Goal: Communication & Community: Participate in discussion

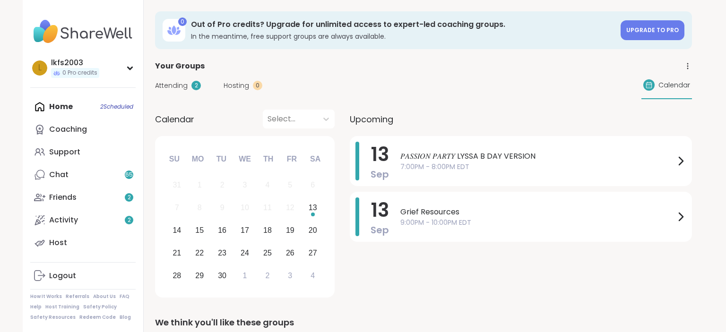
click at [451, 170] on span "7:00PM - 8:00PM EDT" at bounding box center [538, 167] width 275 height 10
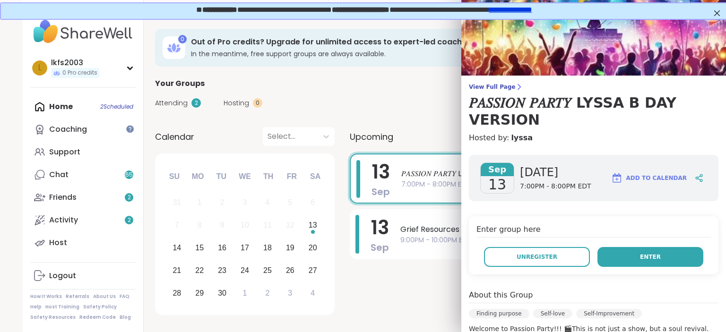
click at [629, 256] on button "Enter" at bounding box center [651, 257] width 106 height 20
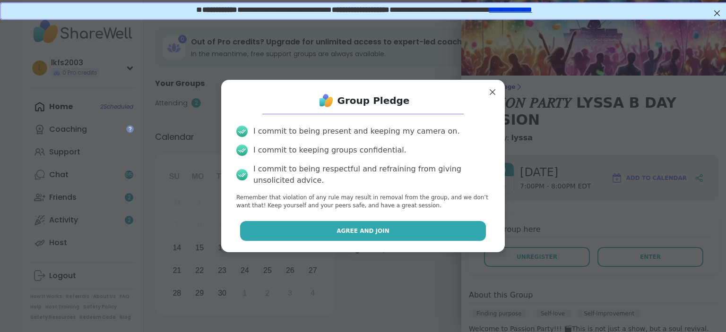
click at [481, 235] on button "Agree and Join" at bounding box center [363, 231] width 246 height 20
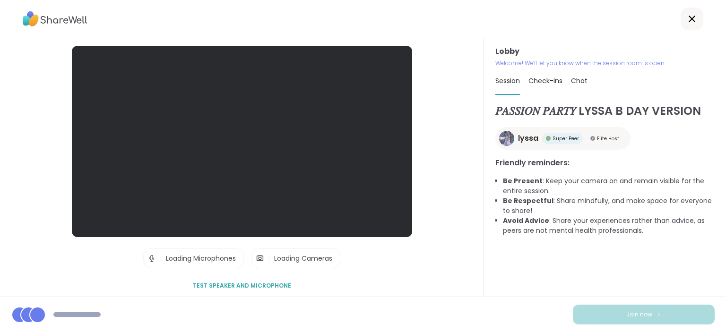
click at [654, 289] on div "𝑃𝐴𝑆𝑆𝐼𝑂𝑁 𝑃𝐴𝑅𝑇𝑌 LYSSA B DAY VERSION lyssa Super Peer Elite Host Friendly reminder…" at bounding box center [605, 200] width 219 height 194
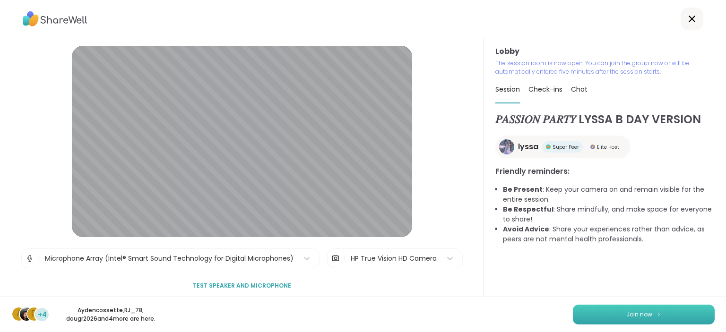
click at [655, 313] on button "Join now" at bounding box center [644, 315] width 142 height 20
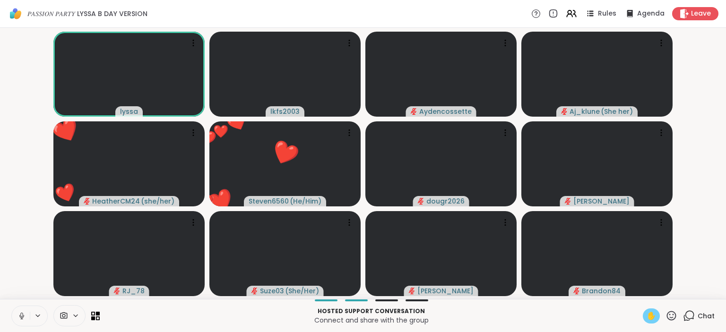
click at [654, 317] on span "✋" at bounding box center [651, 316] width 9 height 11
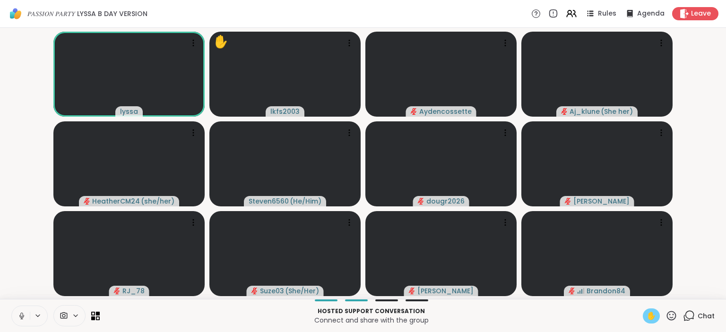
click at [673, 315] on icon at bounding box center [672, 316] width 12 height 12
click at [655, 319] on span "✋" at bounding box center [651, 316] width 9 height 11
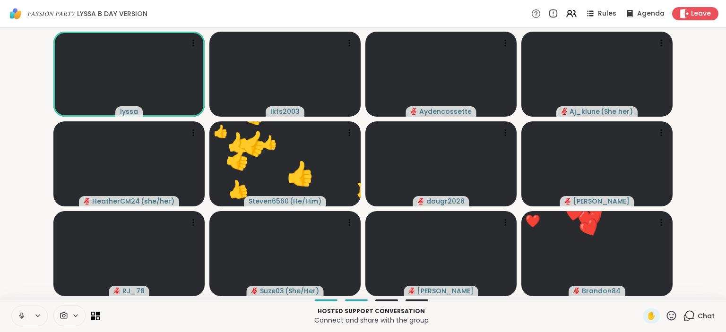
click at [21, 314] on icon at bounding box center [21, 315] width 2 height 4
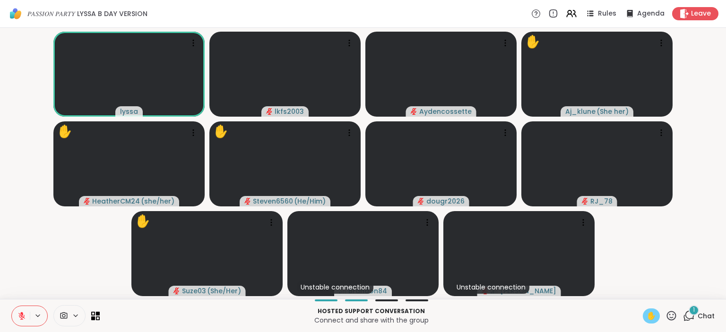
click at [655, 313] on span "✋" at bounding box center [651, 316] width 9 height 11
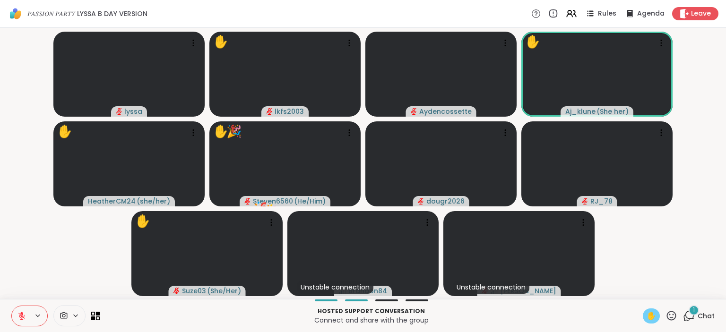
click at [674, 315] on icon at bounding box center [672, 316] width 12 height 12
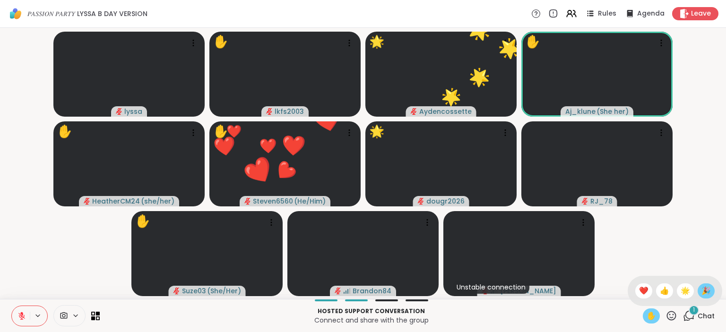
click at [708, 292] on span "🎉" at bounding box center [706, 291] width 9 height 11
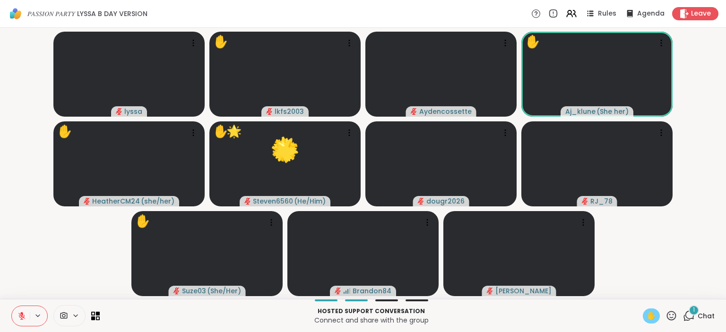
click at [678, 317] on icon at bounding box center [672, 316] width 12 height 12
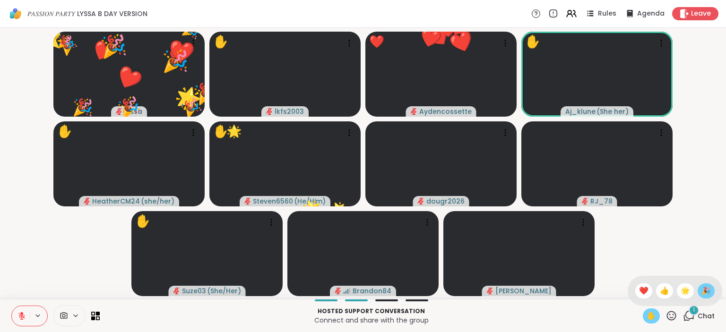
click at [707, 292] on span "🎉" at bounding box center [706, 291] width 9 height 11
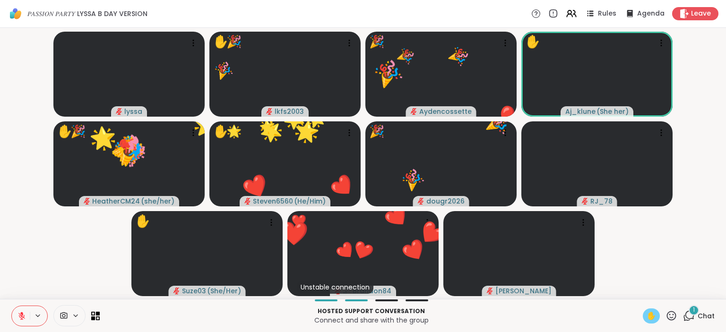
click at [677, 314] on icon at bounding box center [672, 316] width 12 height 12
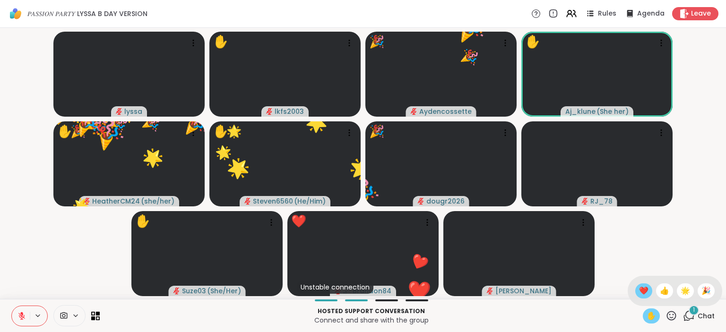
click at [642, 293] on span "❤️" at bounding box center [643, 291] width 9 height 11
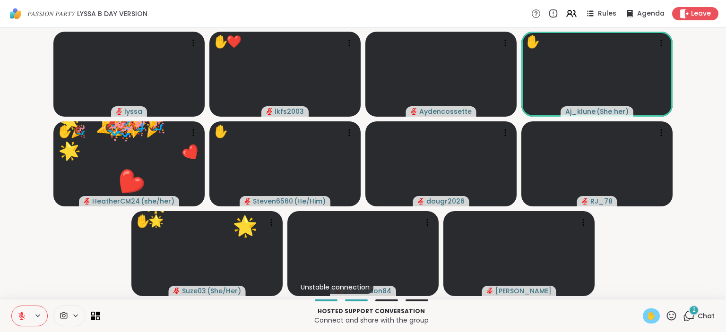
click at [673, 315] on icon at bounding box center [672, 316] width 12 height 12
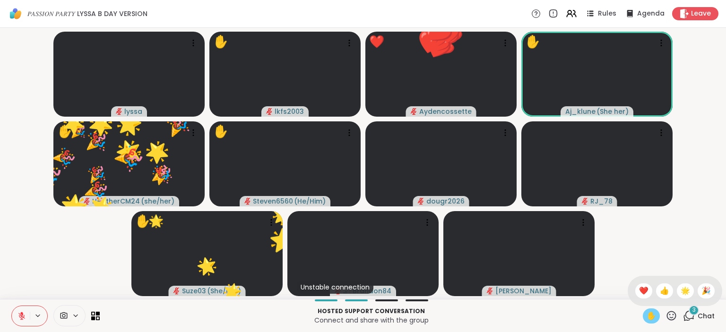
click at [665, 301] on div "✋ ❤️ 👍 🌟 🎉" at bounding box center [675, 291] width 95 height 30
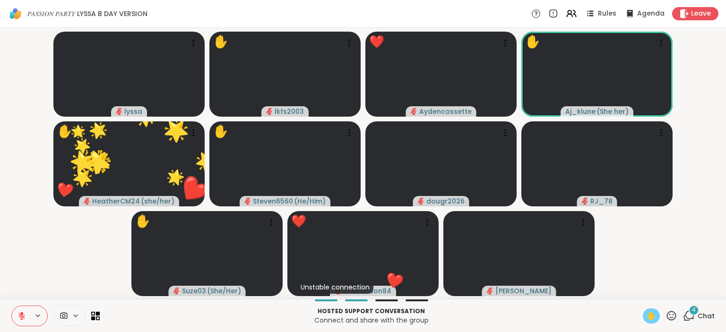
click at [675, 317] on icon at bounding box center [672, 316] width 12 height 12
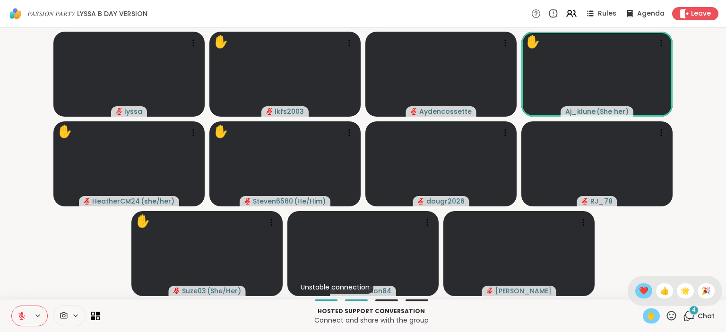
click at [640, 294] on span "❤️" at bounding box center [643, 291] width 9 height 11
click at [673, 317] on icon at bounding box center [672, 316] width 12 height 12
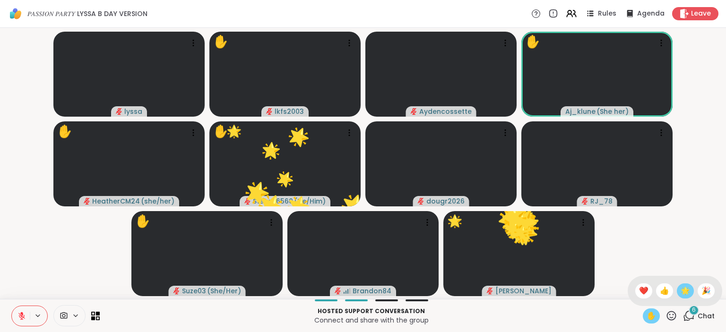
click at [684, 292] on span "🌟" at bounding box center [685, 291] width 9 height 11
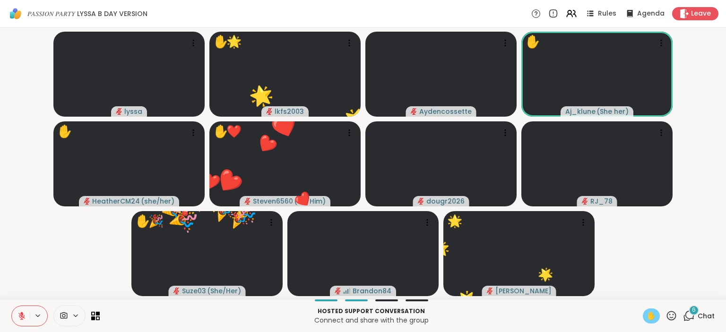
click at [677, 312] on icon at bounding box center [672, 316] width 12 height 12
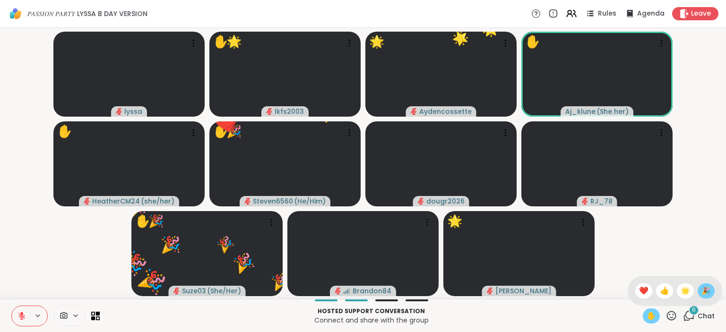
click at [707, 293] on span "🎉" at bounding box center [706, 291] width 9 height 11
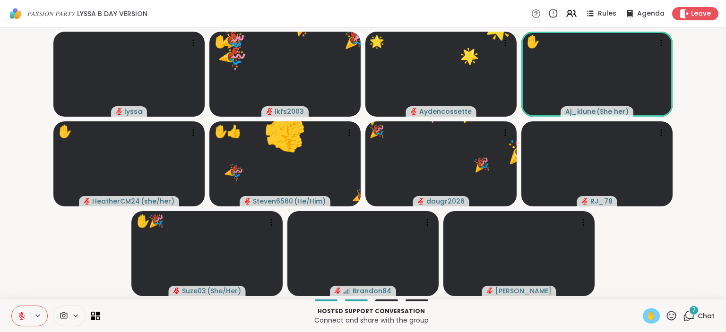
click at [671, 315] on icon at bounding box center [671, 315] width 9 height 9
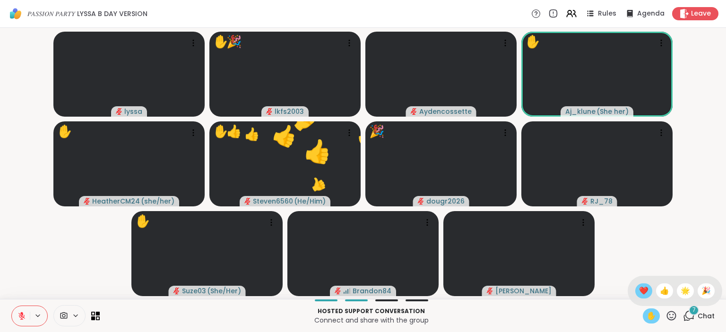
click at [640, 289] on span "❤️" at bounding box center [643, 291] width 9 height 11
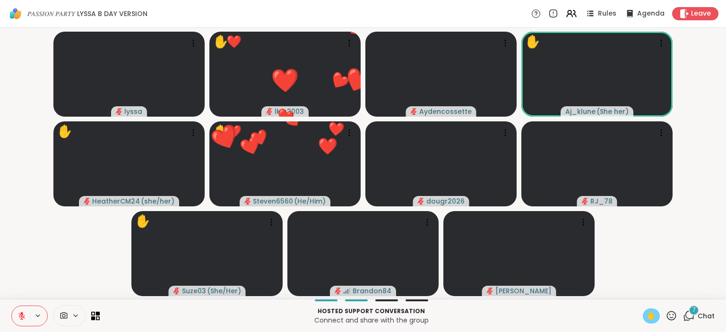
click at [673, 311] on icon at bounding box center [672, 316] width 12 height 12
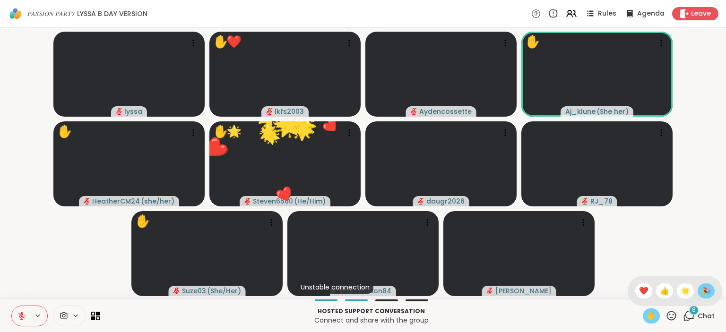
click at [702, 292] on span "🎉" at bounding box center [706, 291] width 9 height 11
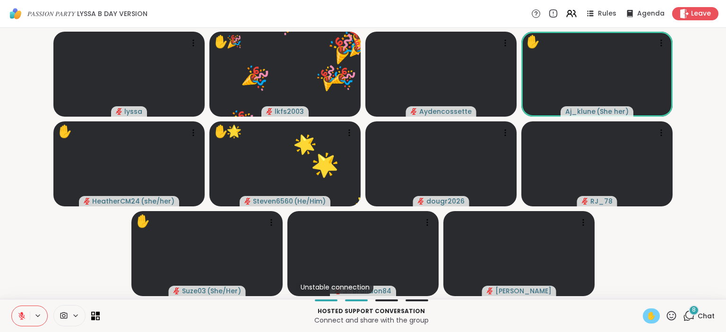
click at [675, 317] on icon at bounding box center [672, 316] width 12 height 12
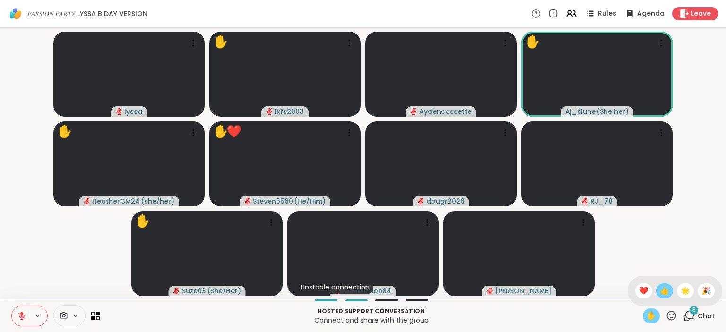
click at [660, 296] on span "👍" at bounding box center [664, 291] width 9 height 11
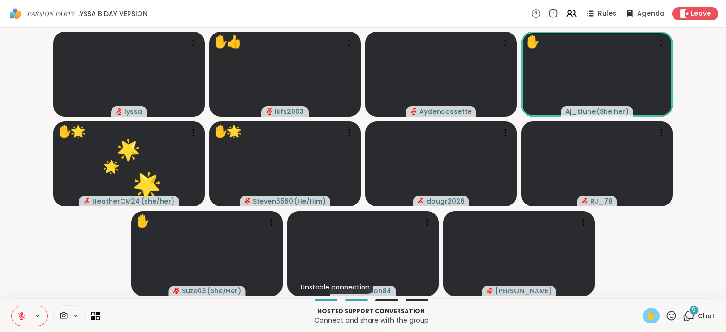
click at [673, 317] on icon at bounding box center [672, 316] width 12 height 12
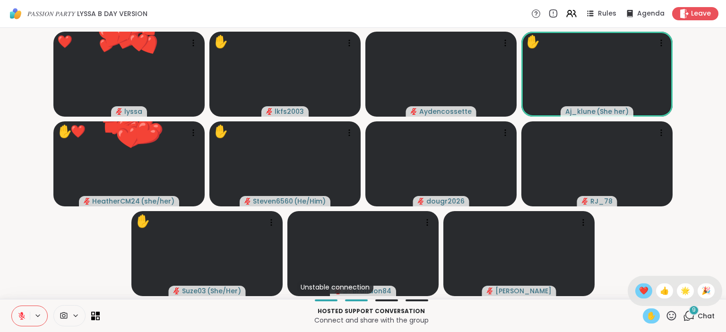
click at [640, 289] on span "❤️" at bounding box center [643, 291] width 9 height 11
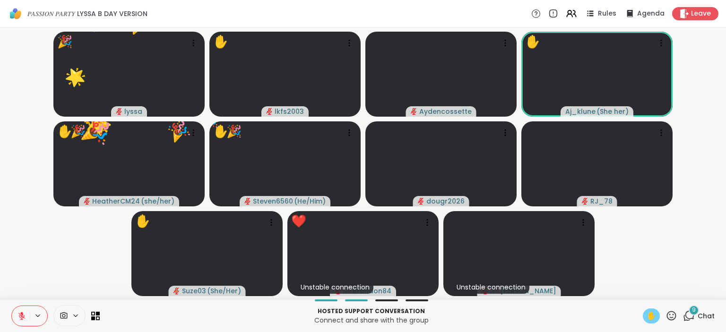
click at [669, 317] on icon at bounding box center [672, 316] width 12 height 12
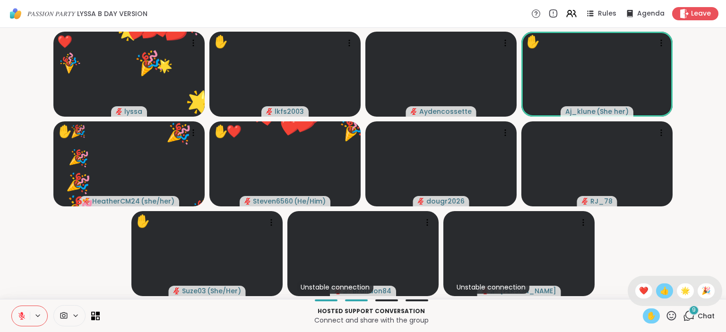
click at [666, 290] on span "👍" at bounding box center [664, 291] width 9 height 11
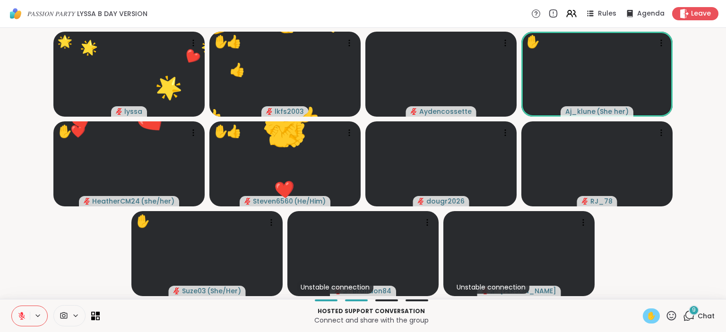
click at [678, 317] on icon at bounding box center [672, 316] width 12 height 12
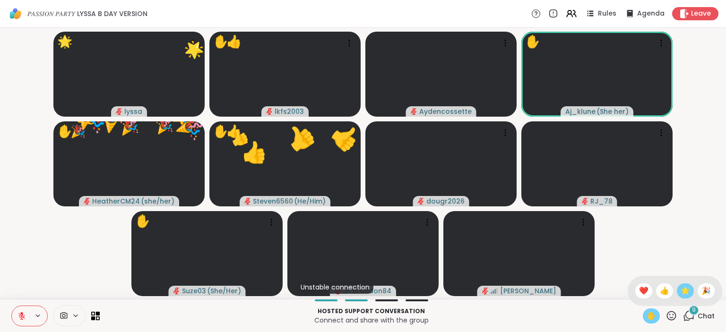
click at [690, 294] on div "🌟" at bounding box center [685, 291] width 17 height 15
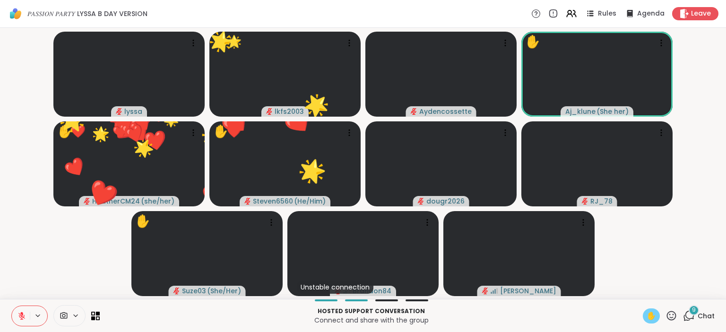
click at [677, 320] on icon at bounding box center [672, 316] width 12 height 12
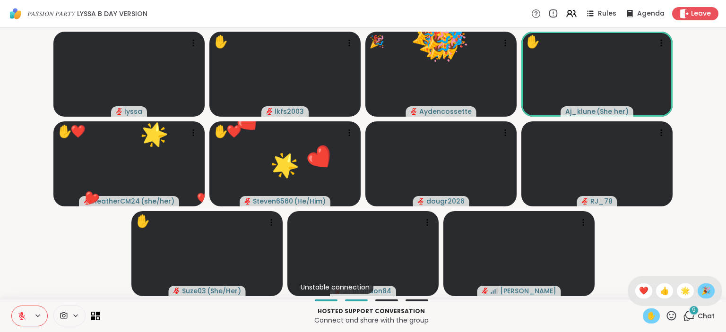
click at [707, 296] on span "🎉" at bounding box center [706, 291] width 9 height 11
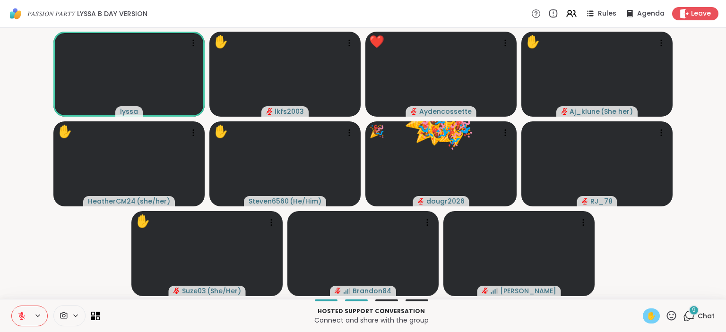
click at [691, 282] on video-player-container "lyssa ✋ lkfs2003 ❤️ Aydencossette 🌟 🌟 ❤️ ❤️ ❤️ ❤️ ❤️ ❤️ ❤️ ❤️ ❤️ ❤️ ❤️ ❤️ ❤️ ❤️…" at bounding box center [363, 164] width 715 height 264
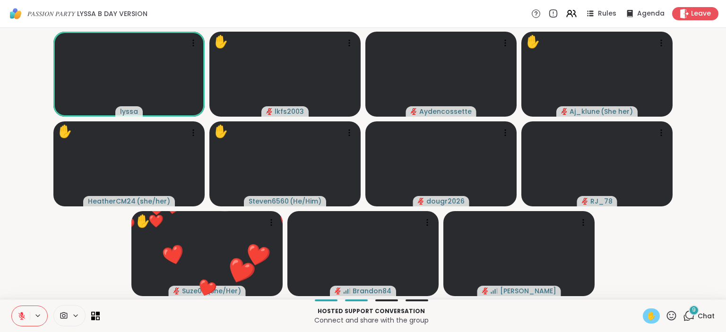
click at [673, 319] on icon at bounding box center [671, 315] width 9 height 9
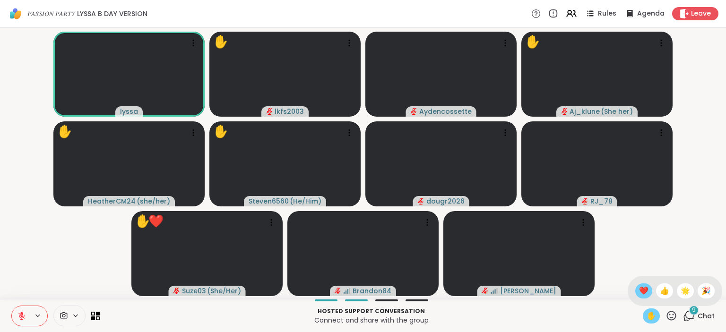
click at [636, 289] on div "❤️" at bounding box center [644, 291] width 17 height 15
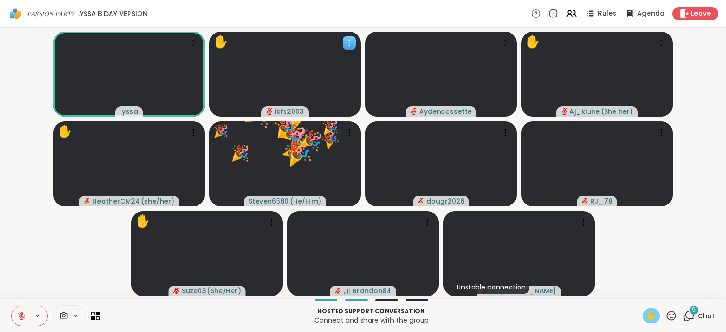
click at [271, 113] on icon "audio-muted" at bounding box center [269, 111] width 7 height 7
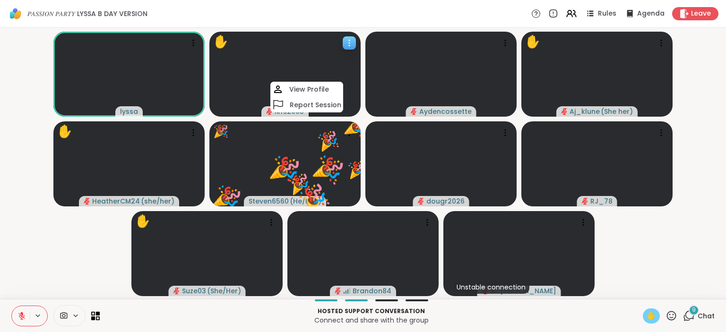
click at [256, 90] on div at bounding box center [285, 74] width 151 height 85
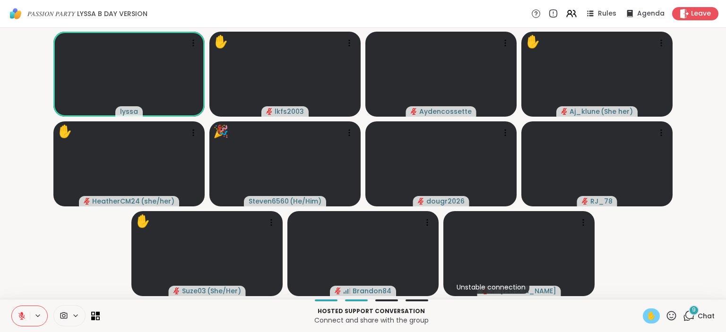
click at [18, 319] on icon at bounding box center [21, 316] width 9 height 9
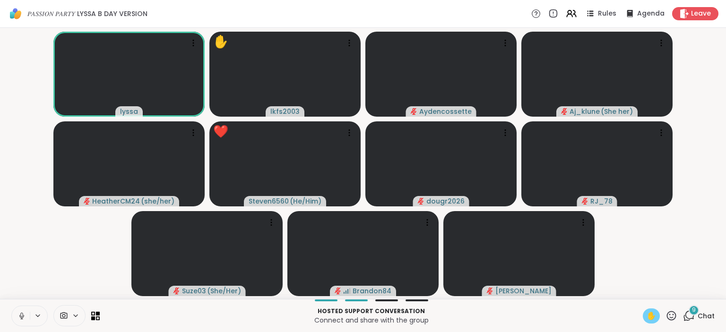
click at [22, 319] on icon at bounding box center [21, 319] width 0 height 2
click at [652, 317] on span "✋" at bounding box center [651, 316] width 9 height 11
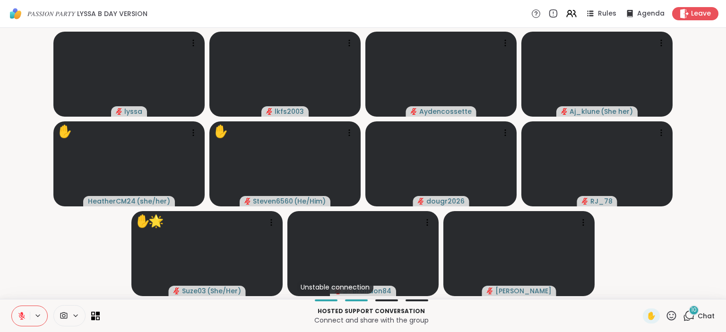
click at [695, 276] on video-player-container "lyssa lkfs2003 Aydencossette Aj_klune ( She her ) ✋ HeatherCM24 ( she/her ) ✋ S…" at bounding box center [363, 164] width 715 height 264
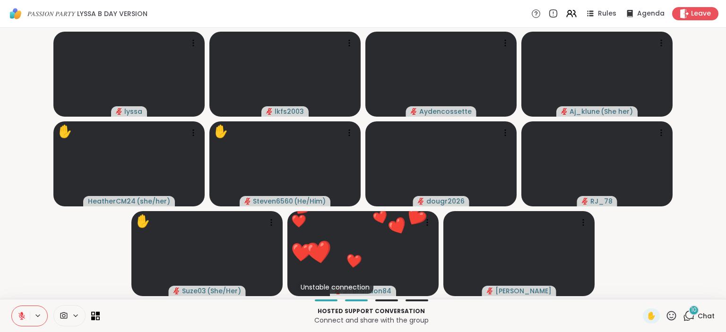
click at [674, 322] on icon at bounding box center [672, 316] width 12 height 12
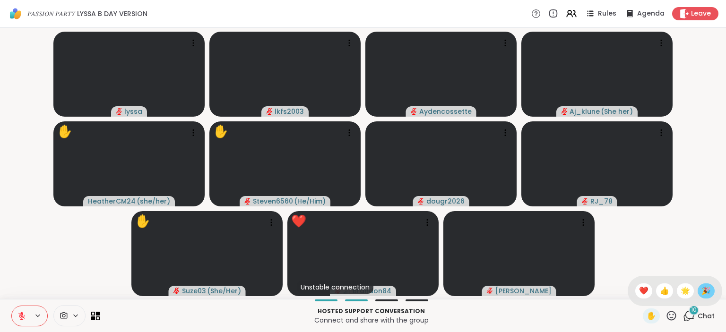
click at [705, 289] on span "🎉" at bounding box center [706, 291] width 9 height 11
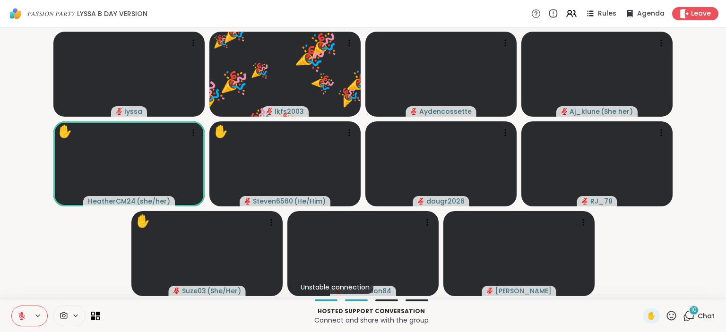
click at [675, 319] on icon at bounding box center [672, 316] width 12 height 12
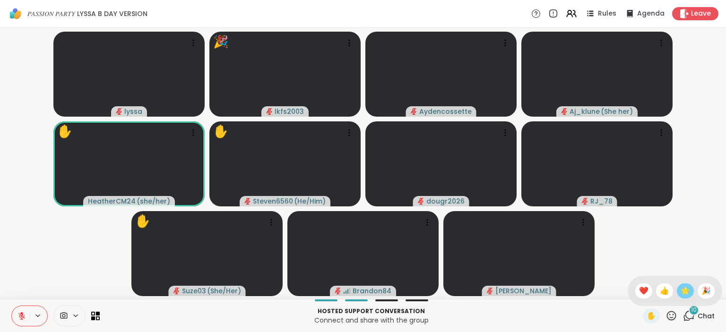
click at [684, 293] on span "🌟" at bounding box center [685, 291] width 9 height 11
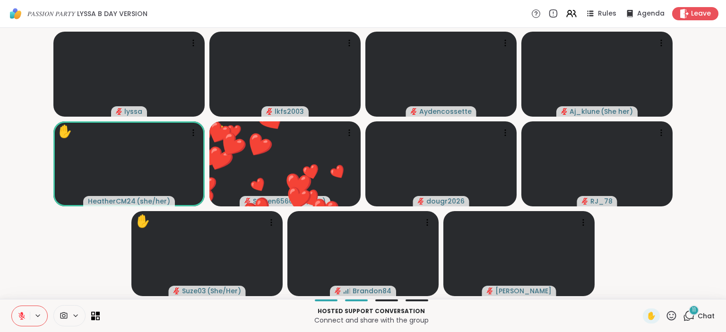
click at [675, 318] on icon at bounding box center [672, 316] width 12 height 12
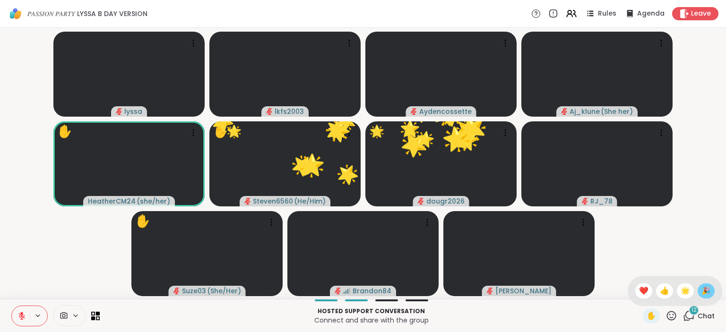
click at [702, 291] on span "🎉" at bounding box center [706, 291] width 9 height 11
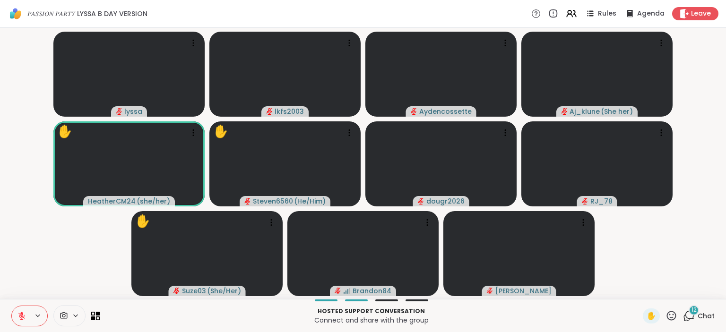
click at [705, 140] on video-player-container "lyssa lkfs2003 Aydencossette Aj_klune ( She her ) ✋ HeatherCM24 ( she/her ) ✋ S…" at bounding box center [363, 164] width 715 height 264
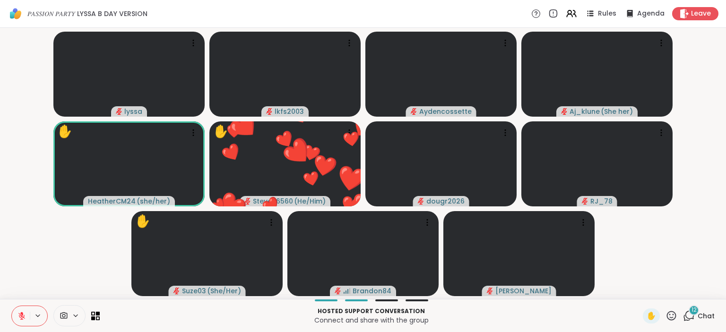
click at [673, 313] on icon at bounding box center [671, 315] width 9 height 9
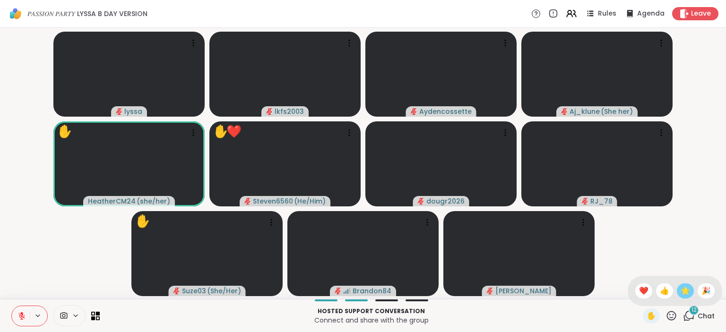
click at [682, 296] on span "🌟" at bounding box center [685, 291] width 9 height 11
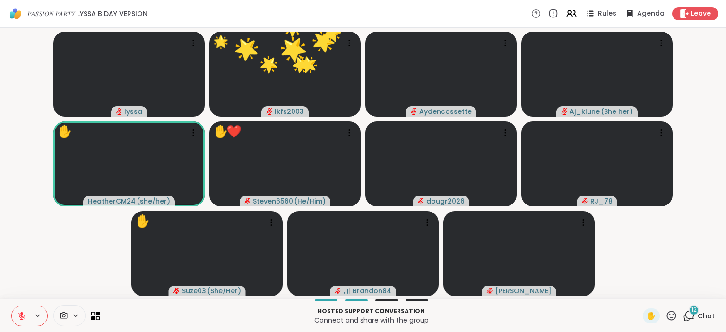
click at [674, 321] on icon at bounding box center [671, 315] width 9 height 9
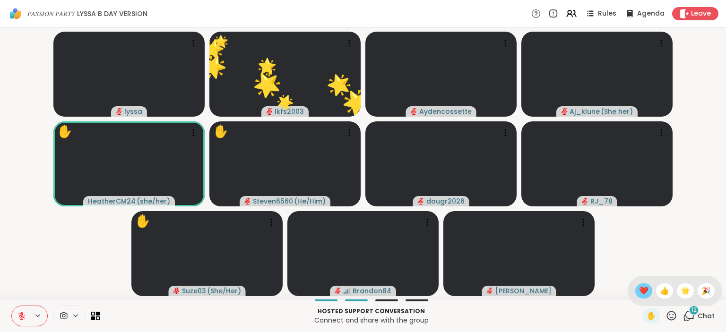
click at [645, 292] on span "❤️" at bounding box center [643, 291] width 9 height 11
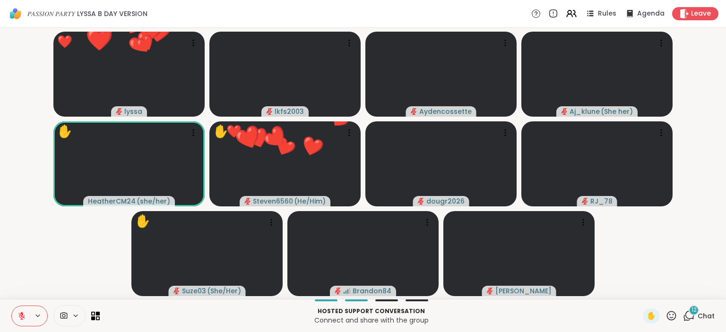
click at [674, 315] on icon at bounding box center [671, 315] width 9 height 9
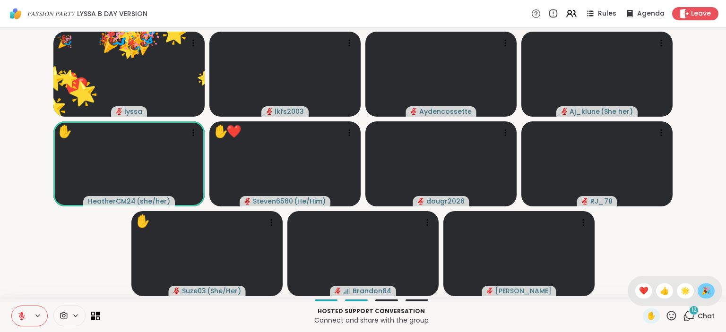
click at [705, 289] on span "🎉" at bounding box center [706, 291] width 9 height 11
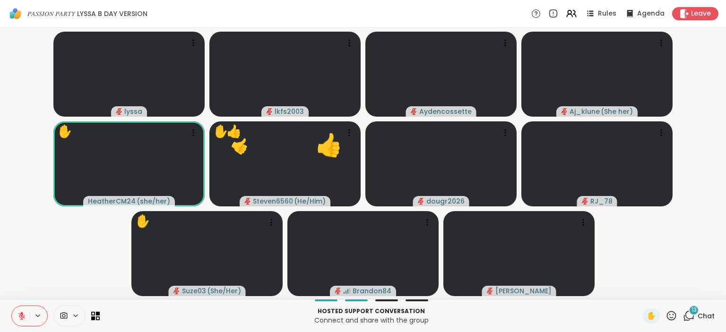
click at [677, 320] on icon at bounding box center [672, 316] width 12 height 12
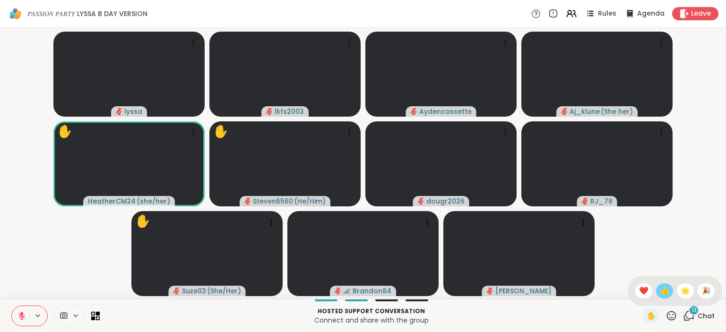
click at [665, 295] on span "👍" at bounding box center [664, 291] width 9 height 11
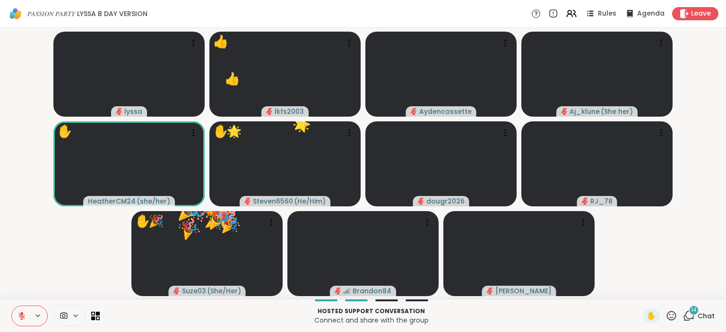
click at [671, 318] on icon at bounding box center [671, 315] width 9 height 9
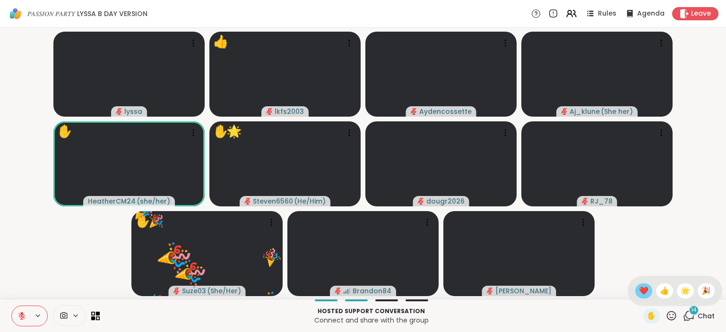
click at [640, 286] on span "❤️" at bounding box center [643, 291] width 9 height 11
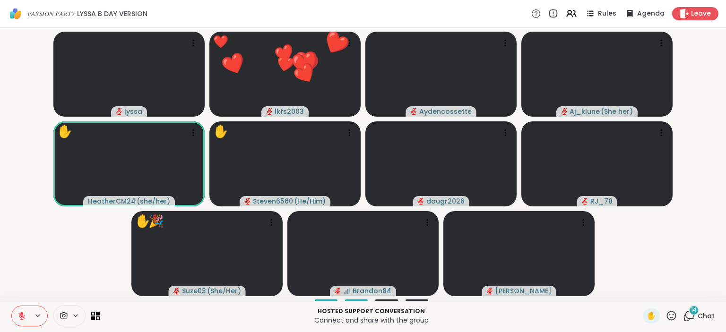
click at [672, 316] on icon at bounding box center [672, 316] width 12 height 12
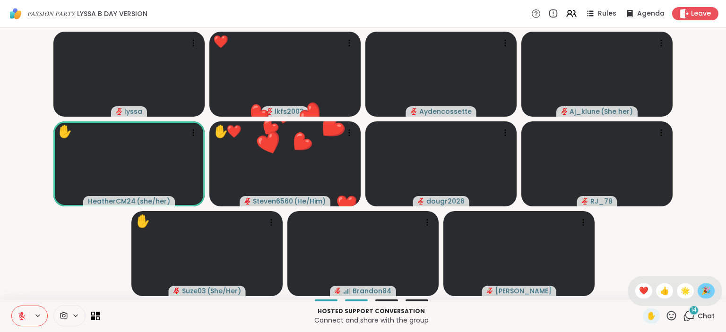
click at [708, 288] on span "🎉" at bounding box center [706, 291] width 9 height 11
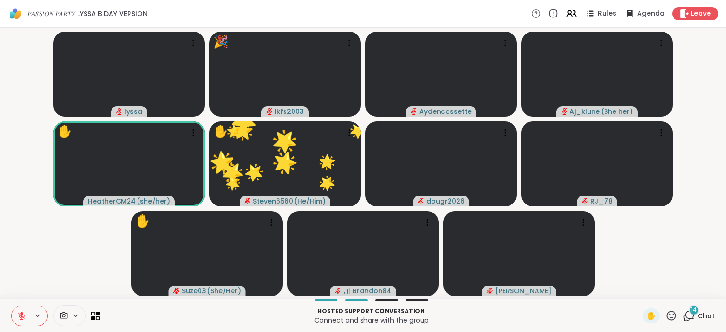
click at [675, 323] on div "✋" at bounding box center [660, 316] width 35 height 15
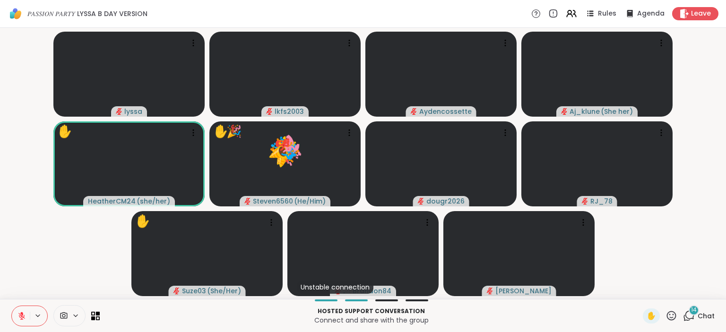
click at [687, 275] on video-player-container "lyssa lkfs2003 Aydencossette Aj_klune ( She her ) ✋ HeatherCM24 ( she/her ) ✋ 🎉…" at bounding box center [363, 164] width 715 height 264
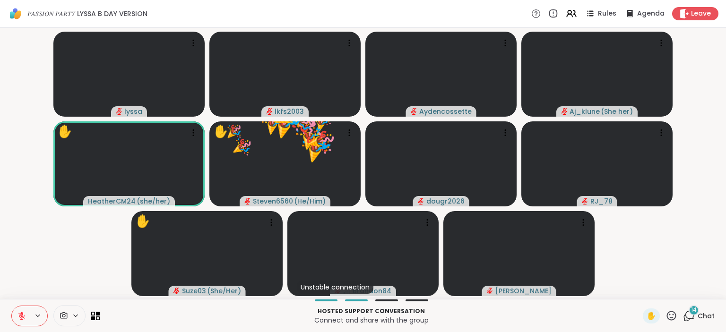
click at [676, 316] on icon at bounding box center [672, 316] width 12 height 12
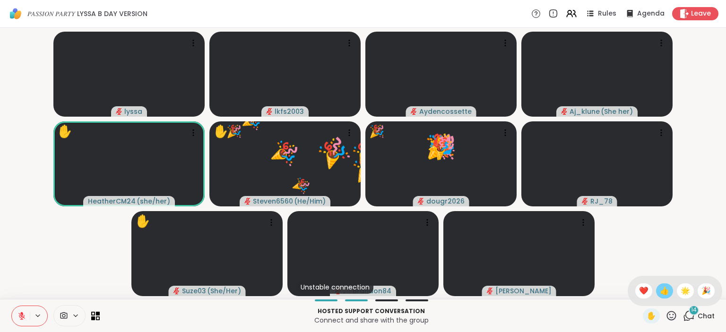
click at [663, 296] on span "👍" at bounding box center [664, 291] width 9 height 11
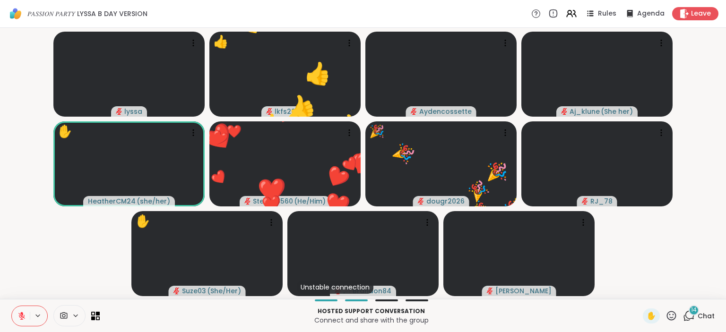
click at [672, 316] on icon at bounding box center [672, 316] width 12 height 12
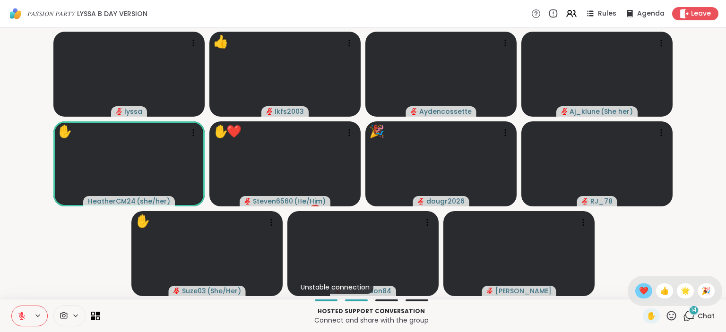
click at [642, 288] on span "❤️" at bounding box center [643, 291] width 9 height 11
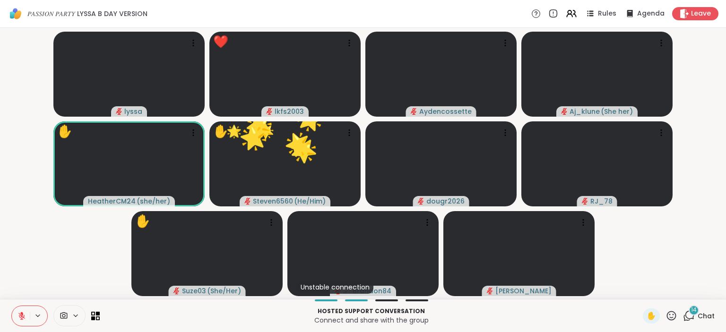
click at [673, 315] on icon at bounding box center [672, 316] width 12 height 12
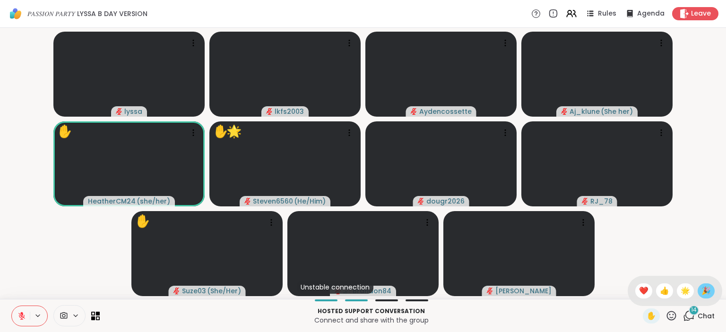
click at [703, 288] on span "🎉" at bounding box center [706, 291] width 9 height 11
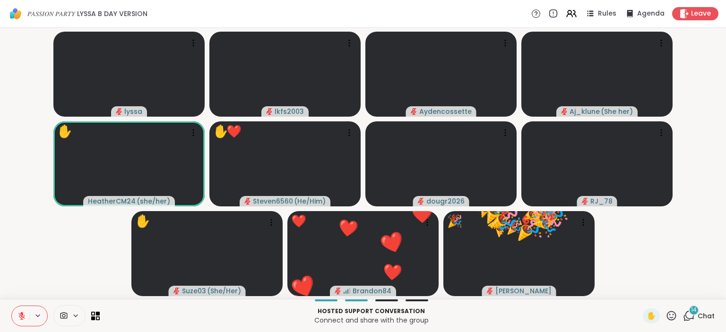
click at [671, 313] on icon at bounding box center [671, 315] width 9 height 9
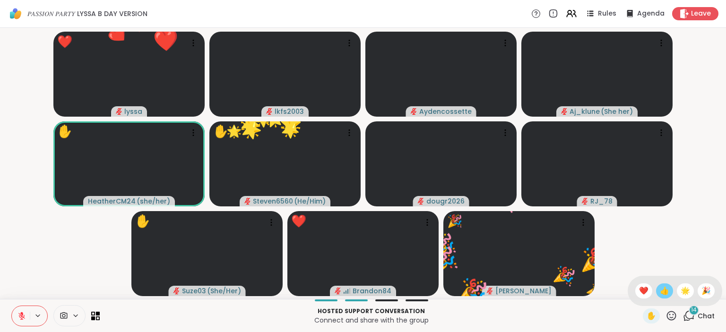
click at [663, 287] on span "👍" at bounding box center [664, 291] width 9 height 11
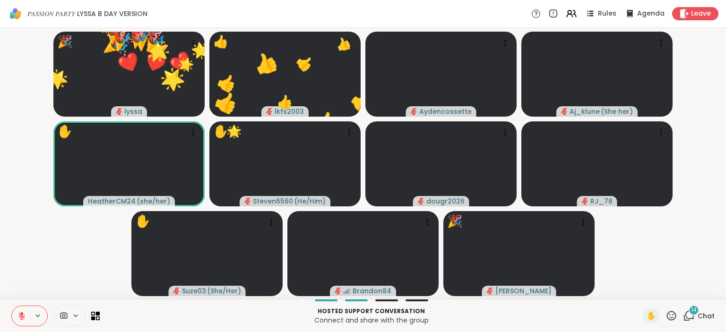
click at [674, 311] on icon at bounding box center [672, 316] width 12 height 12
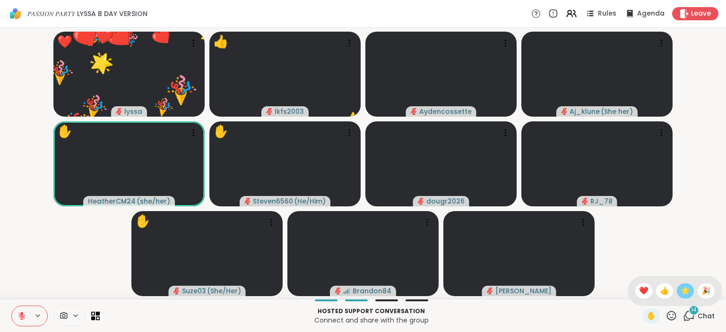
click at [691, 289] on div "🌟" at bounding box center [685, 291] width 17 height 15
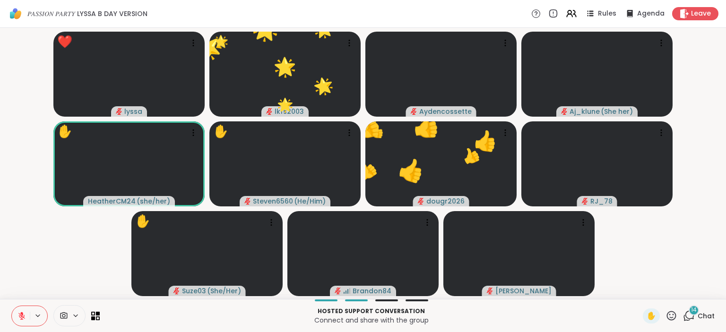
click at [673, 315] on icon at bounding box center [672, 316] width 12 height 12
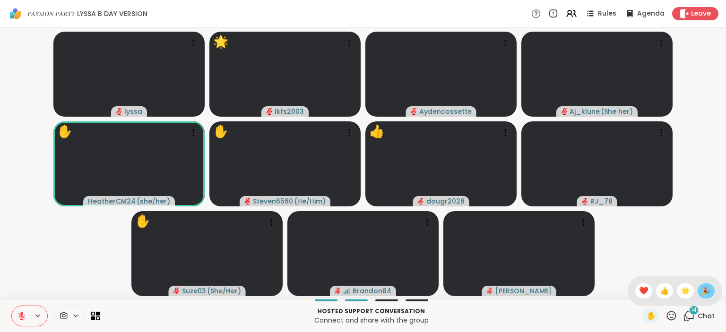
click at [707, 291] on span "🎉" at bounding box center [706, 291] width 9 height 11
click at [676, 319] on icon at bounding box center [671, 315] width 9 height 9
click at [643, 299] on div "✋ ❤️ 👍 🌟 🎉" at bounding box center [675, 291] width 95 height 30
click at [670, 312] on icon at bounding box center [672, 316] width 12 height 12
click at [642, 291] on span "❤️" at bounding box center [643, 291] width 9 height 11
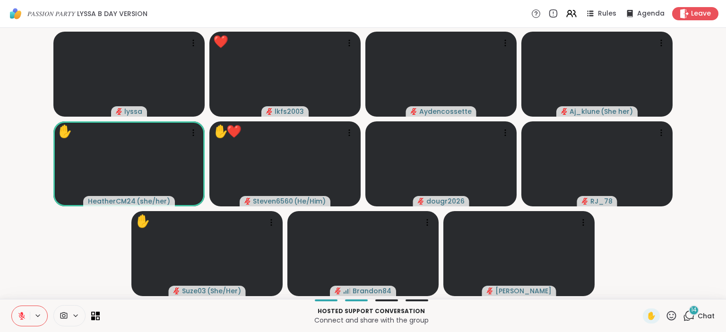
click at [673, 315] on icon at bounding box center [672, 316] width 12 height 12
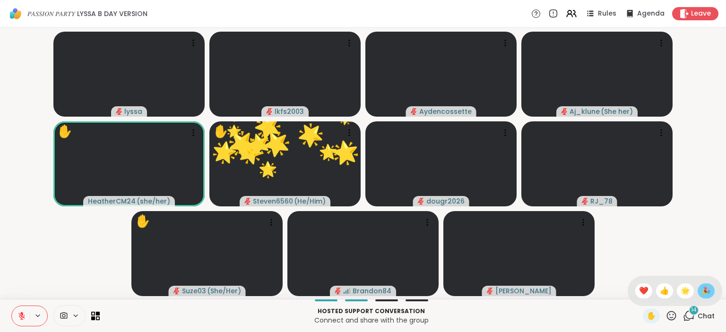
click at [704, 290] on span "🎉" at bounding box center [706, 291] width 9 height 11
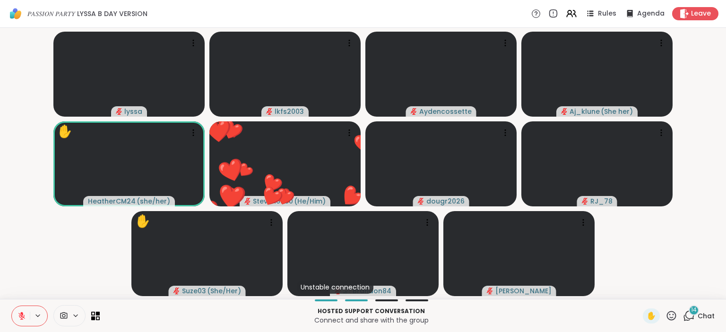
click at [673, 312] on icon at bounding box center [672, 316] width 12 height 12
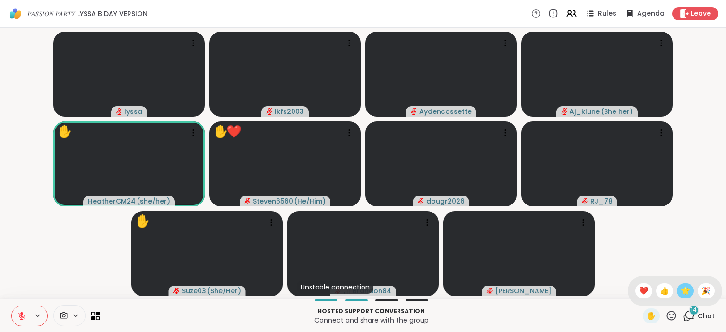
click at [684, 291] on span "🌟" at bounding box center [685, 291] width 9 height 11
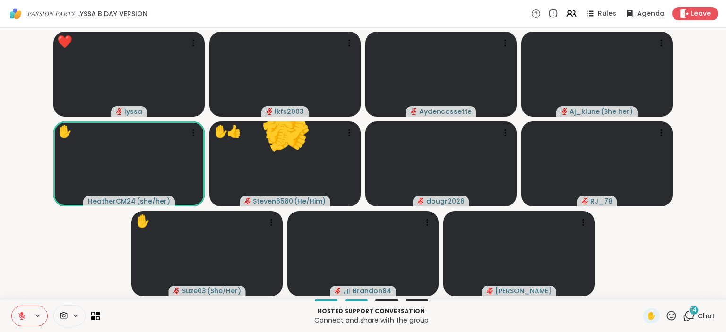
click at [668, 319] on icon at bounding box center [672, 316] width 12 height 12
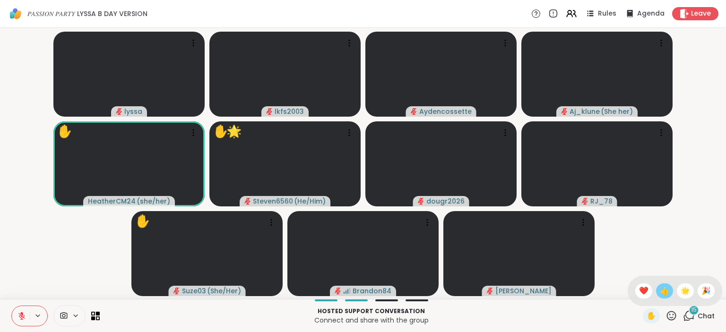
click at [660, 292] on span "👍" at bounding box center [664, 291] width 9 height 11
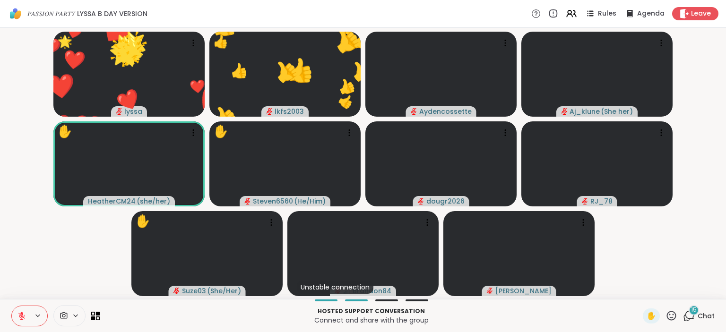
click at [671, 313] on icon at bounding box center [671, 315] width 9 height 9
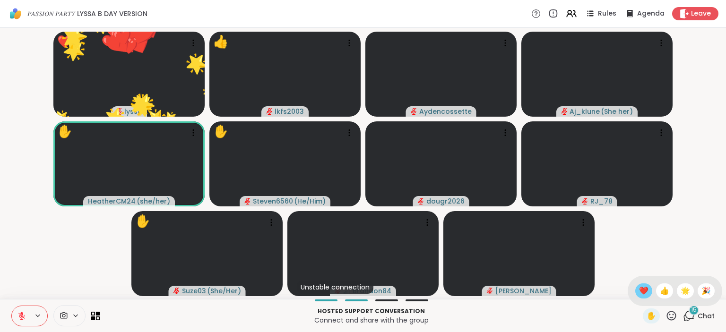
click at [643, 296] on span "❤️" at bounding box center [643, 291] width 9 height 11
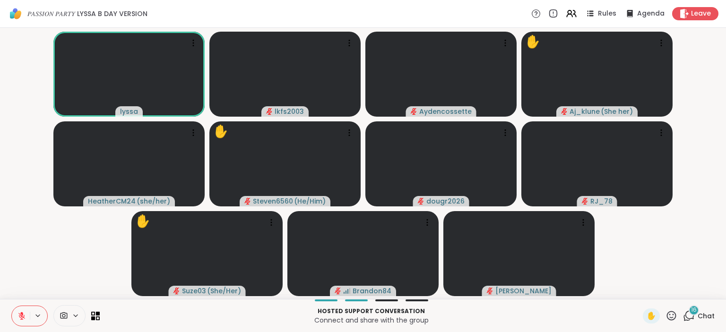
click at [22, 316] on icon at bounding box center [21, 316] width 9 height 9
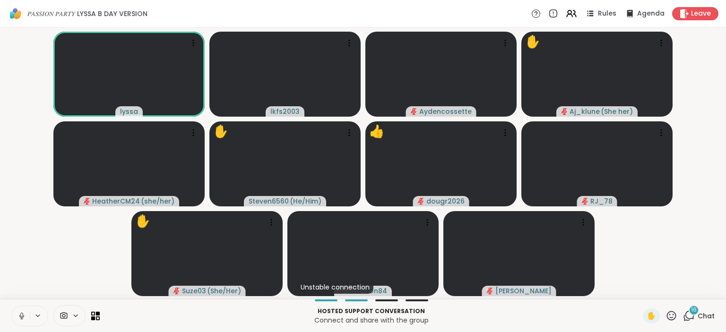
click at [668, 320] on icon at bounding box center [672, 316] width 12 height 12
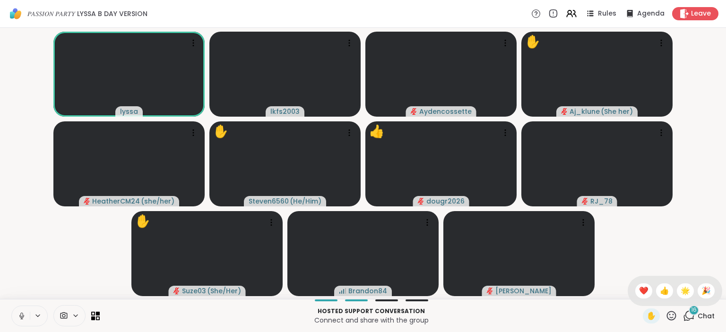
click at [668, 298] on div "✋ ❤️ 👍 🌟 🎉" at bounding box center [675, 291] width 95 height 30
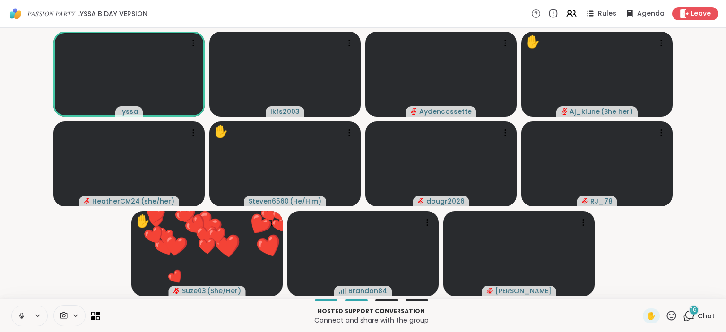
click at [675, 317] on icon at bounding box center [672, 316] width 12 height 12
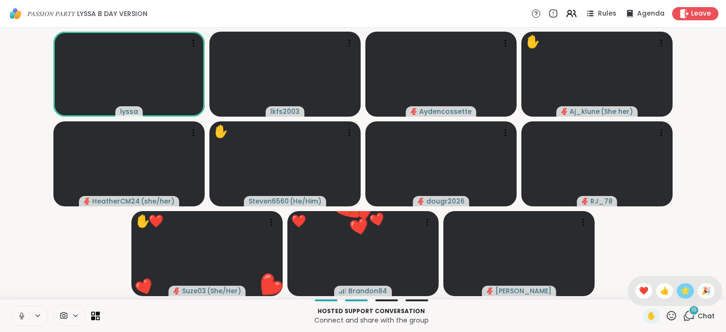
click at [688, 293] on span "🌟" at bounding box center [685, 291] width 9 height 11
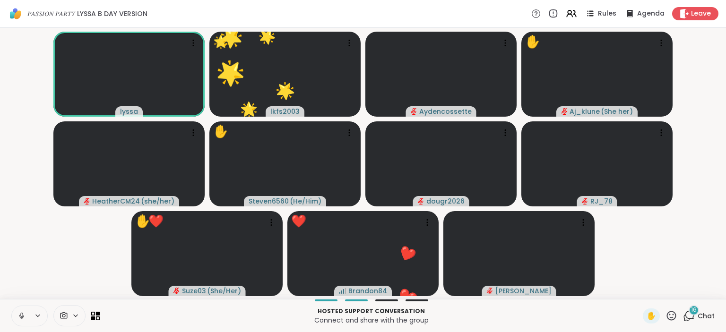
click at [673, 314] on icon at bounding box center [672, 316] width 12 height 12
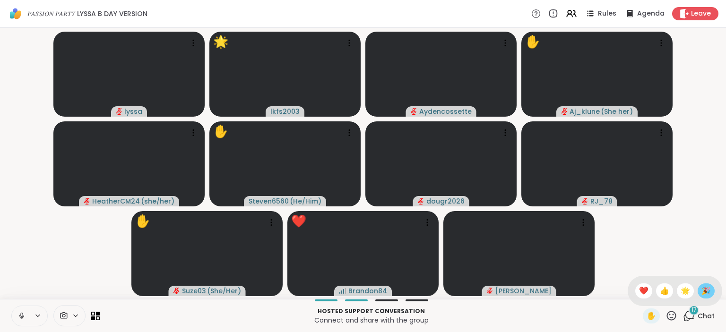
click at [703, 295] on span "🎉" at bounding box center [706, 291] width 9 height 11
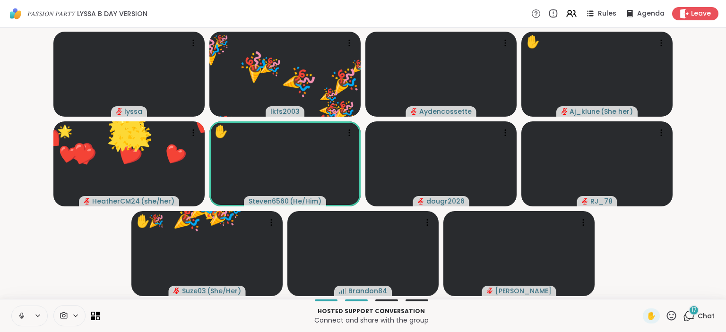
click at [675, 312] on icon at bounding box center [672, 316] width 12 height 12
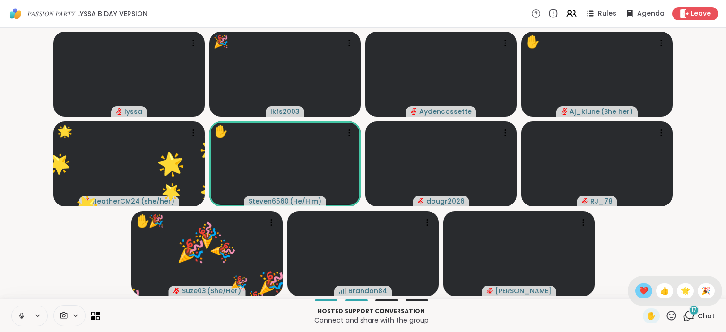
click at [649, 294] on div "❤️" at bounding box center [644, 291] width 17 height 15
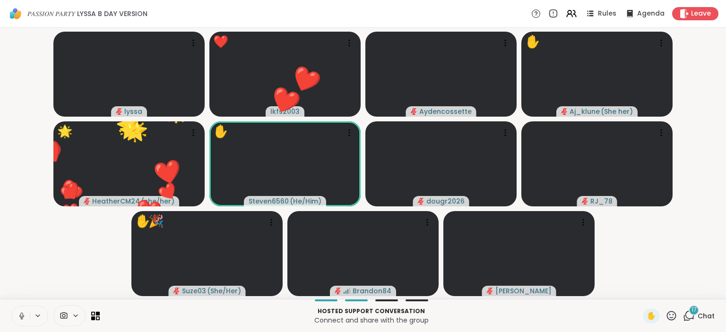
click at [674, 321] on icon at bounding box center [671, 315] width 9 height 9
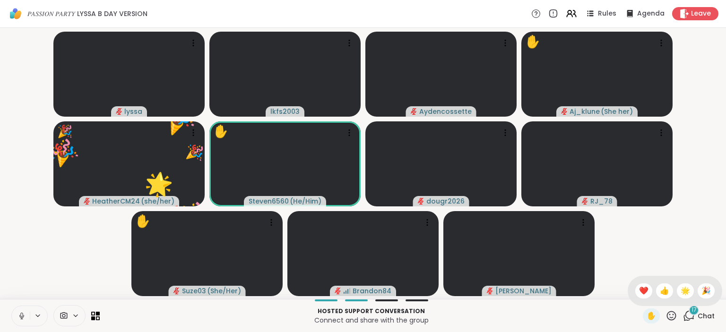
click at [670, 298] on div "✋ ❤️ 👍 🌟 🎉" at bounding box center [675, 291] width 95 height 30
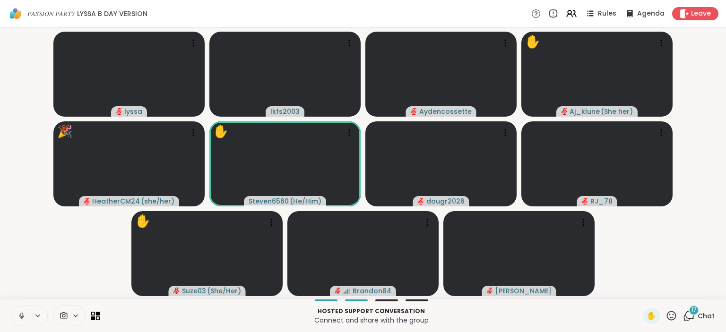
click at [678, 314] on icon at bounding box center [672, 316] width 12 height 12
click at [683, 294] on span "🌟" at bounding box center [685, 291] width 9 height 11
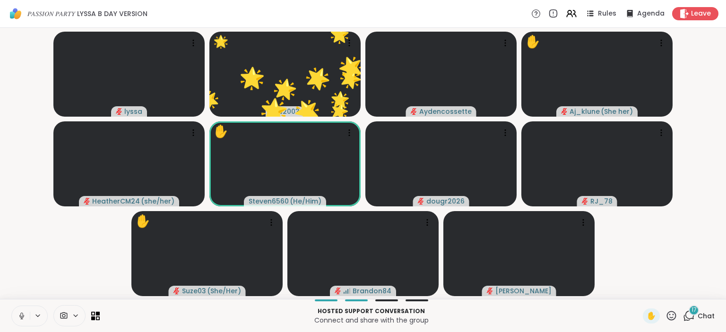
click at [674, 319] on icon at bounding box center [671, 315] width 9 height 9
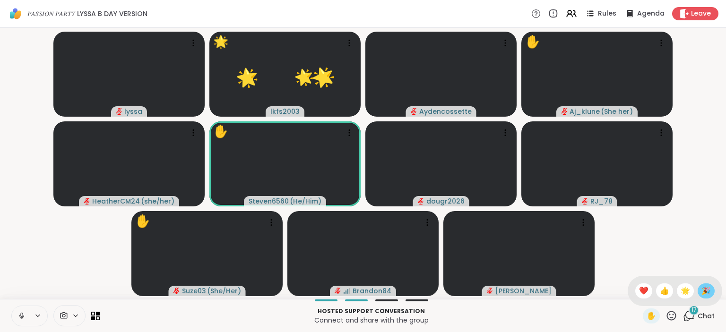
click at [707, 296] on span "🎉" at bounding box center [706, 291] width 9 height 11
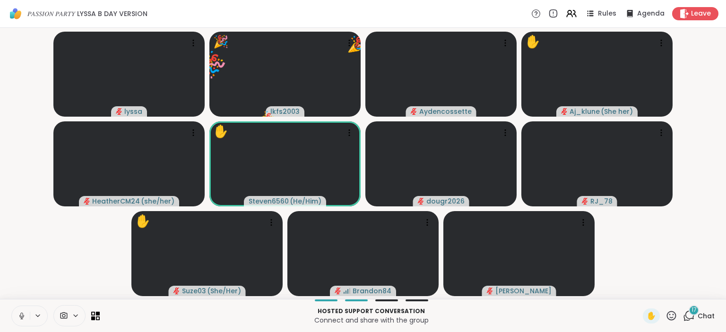
click at [675, 319] on icon at bounding box center [672, 316] width 12 height 12
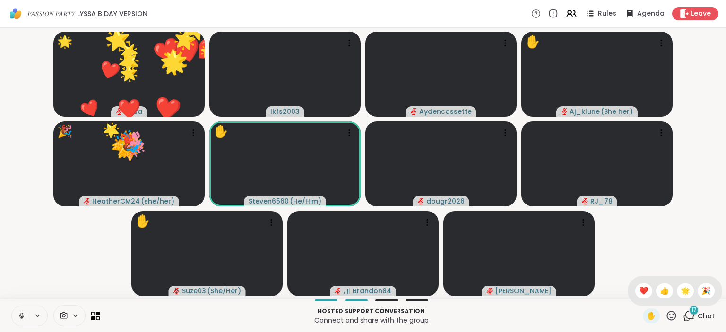
click at [650, 291] on div "✋ ❤️ 👍 🌟 🎉" at bounding box center [675, 291] width 95 height 30
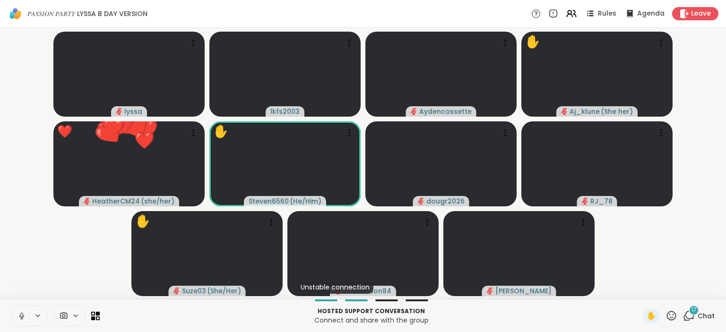
click at [672, 314] on icon at bounding box center [672, 316] width 12 height 12
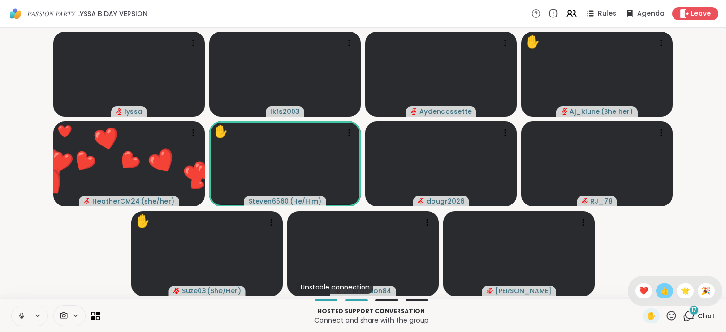
click at [663, 293] on span "👍" at bounding box center [664, 291] width 9 height 11
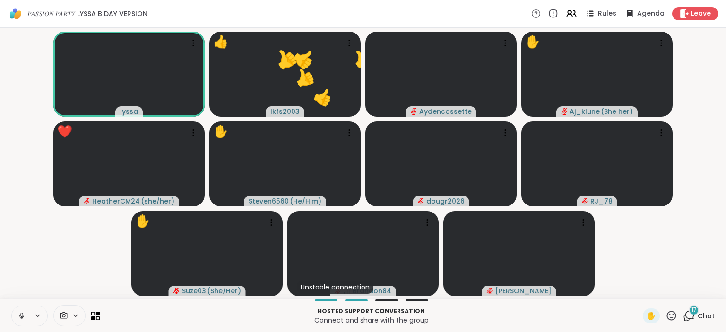
click at [669, 311] on icon at bounding box center [672, 316] width 12 height 12
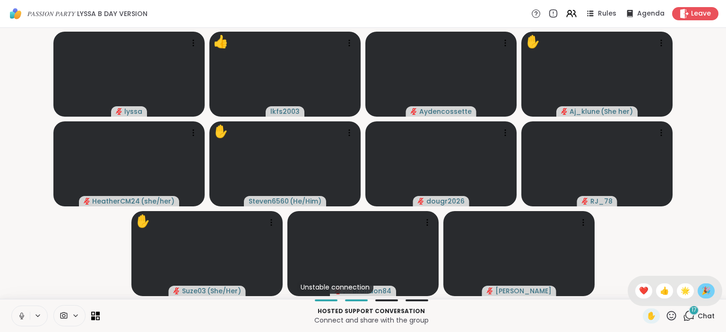
click at [707, 291] on span "🎉" at bounding box center [706, 291] width 9 height 11
click at [675, 317] on icon at bounding box center [672, 316] width 12 height 12
click at [691, 289] on div "🌟" at bounding box center [685, 291] width 17 height 15
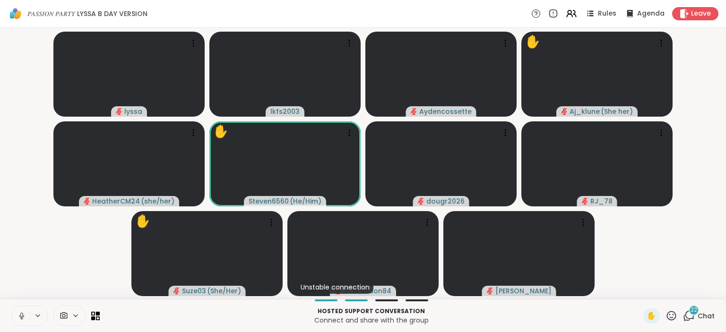
click at [672, 317] on icon at bounding box center [672, 316] width 12 height 12
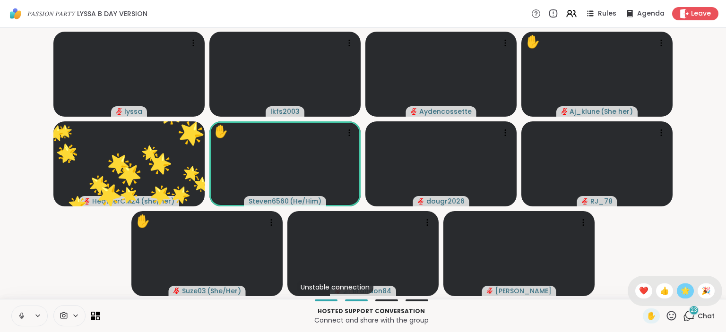
click at [682, 291] on span "🌟" at bounding box center [685, 291] width 9 height 11
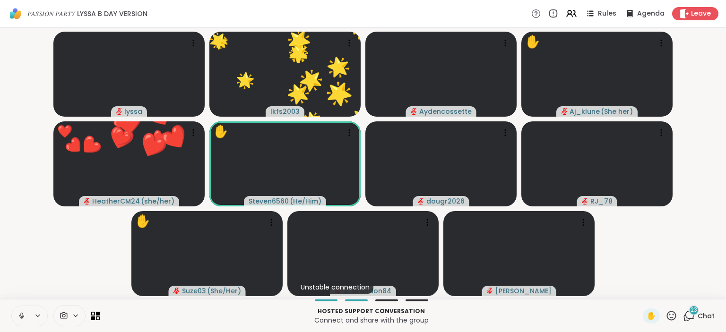
click at [674, 320] on icon at bounding box center [671, 315] width 9 height 9
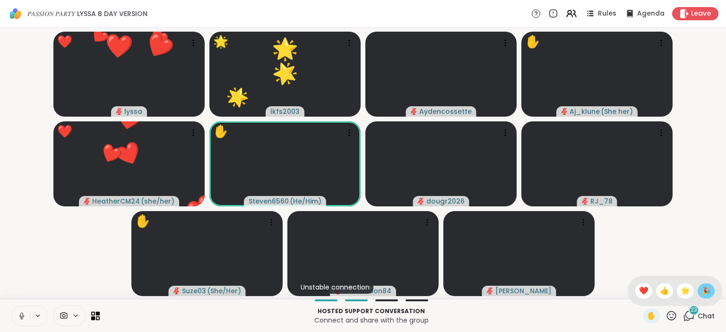
click at [714, 288] on div "🎉" at bounding box center [706, 291] width 17 height 15
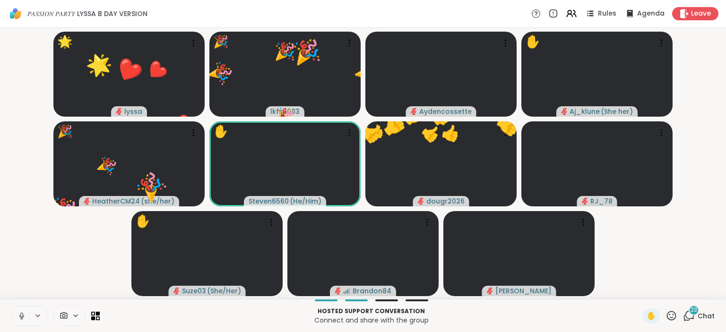
click at [678, 313] on icon at bounding box center [672, 316] width 12 height 12
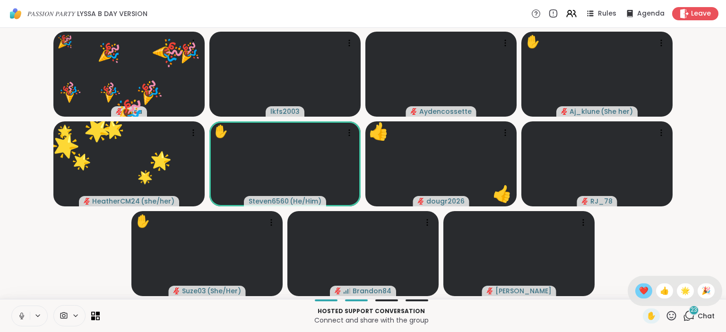
click at [646, 295] on span "❤️" at bounding box center [643, 291] width 9 height 11
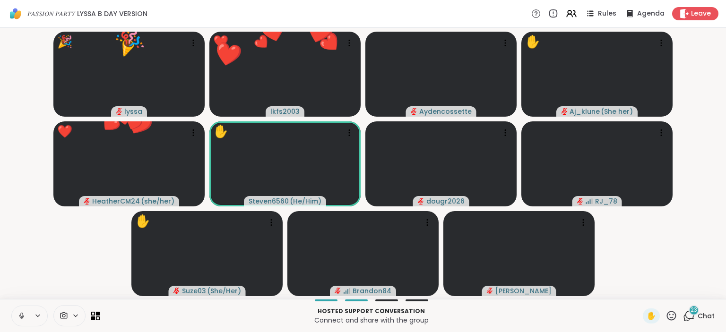
click at [671, 318] on icon at bounding box center [672, 316] width 12 height 12
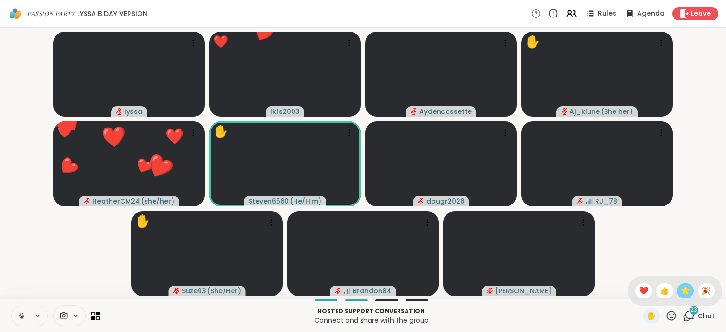
click at [684, 297] on div "🌟" at bounding box center [685, 291] width 17 height 15
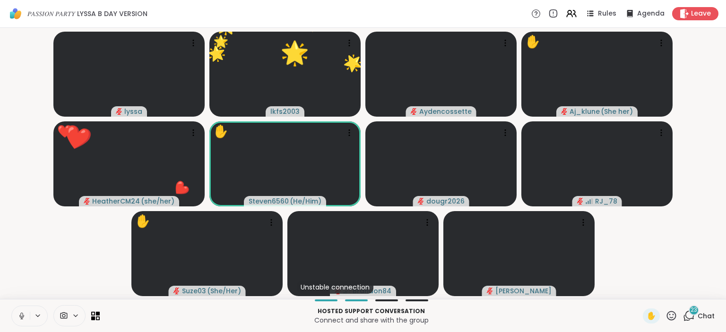
click at [679, 315] on div "✋ 23 Chat" at bounding box center [679, 316] width 72 height 15
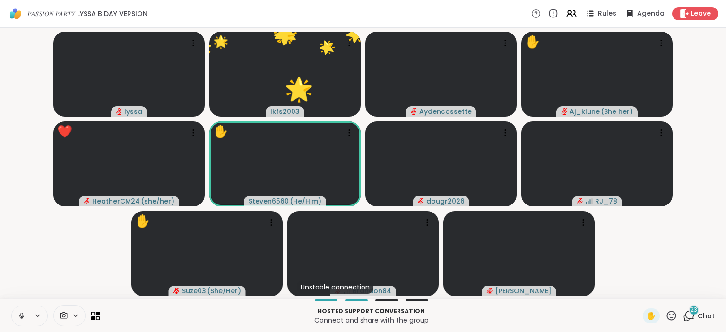
click at [679, 316] on div "✋ 23 Chat" at bounding box center [679, 316] width 72 height 15
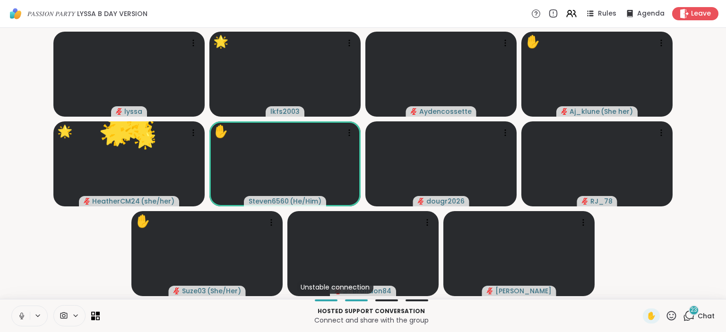
click at [675, 316] on icon at bounding box center [672, 316] width 12 height 12
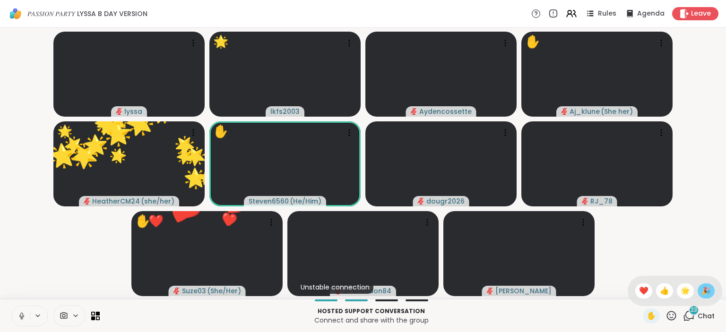
click at [710, 290] on span "🎉" at bounding box center [706, 291] width 9 height 11
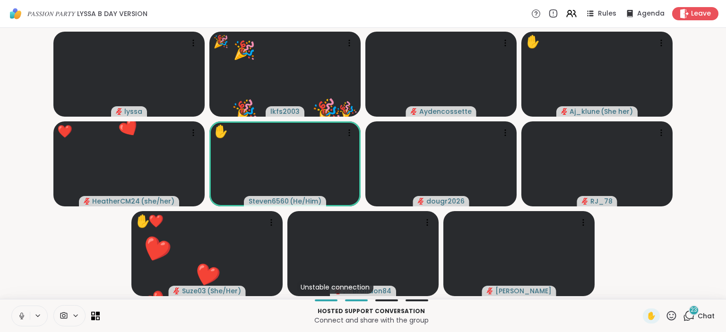
click at [671, 319] on icon at bounding box center [672, 316] width 12 height 12
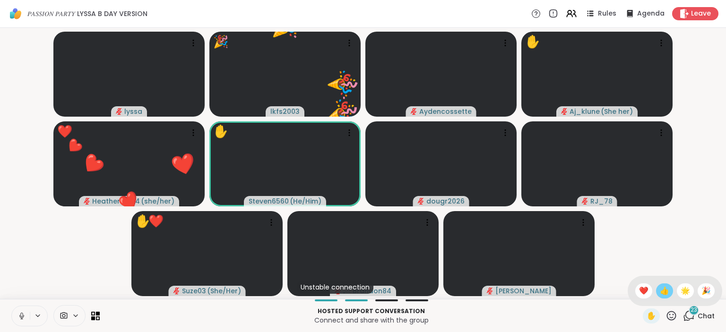
click at [665, 291] on span "👍" at bounding box center [664, 291] width 9 height 11
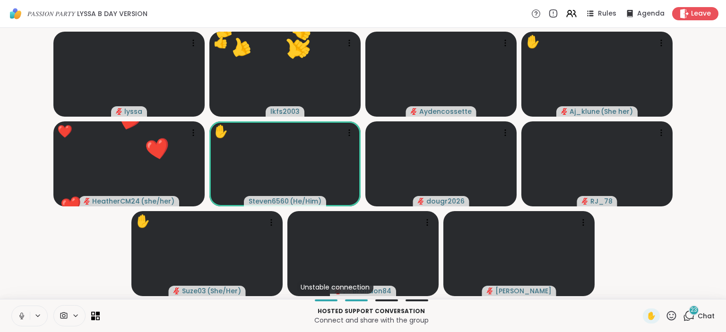
click at [673, 317] on icon at bounding box center [672, 316] width 12 height 12
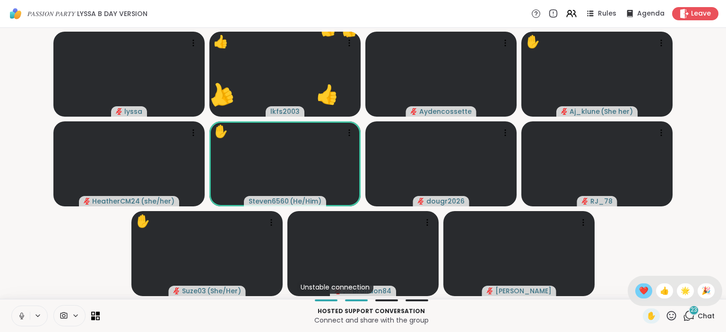
click at [648, 293] on div "❤️" at bounding box center [644, 291] width 17 height 15
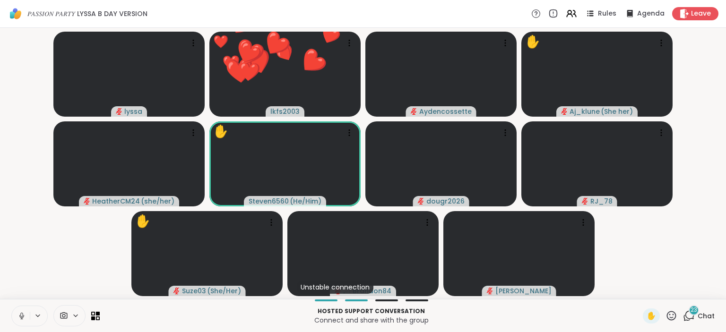
click at [672, 320] on icon at bounding box center [672, 316] width 12 height 12
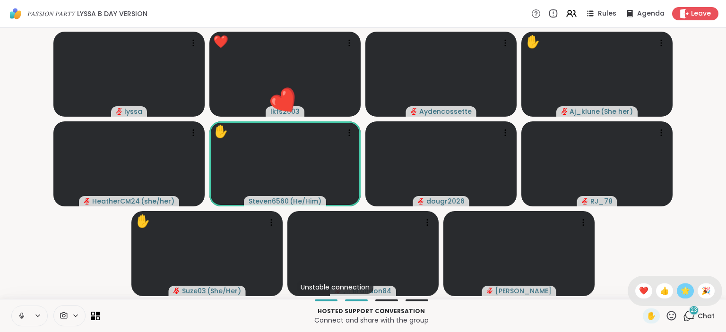
click at [687, 295] on span "🌟" at bounding box center [685, 291] width 9 height 11
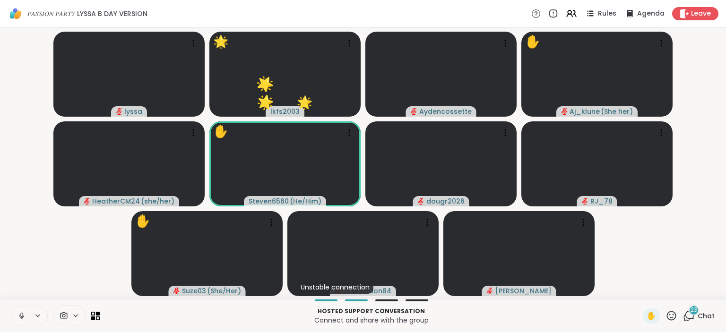
click at [674, 315] on icon at bounding box center [671, 315] width 9 height 9
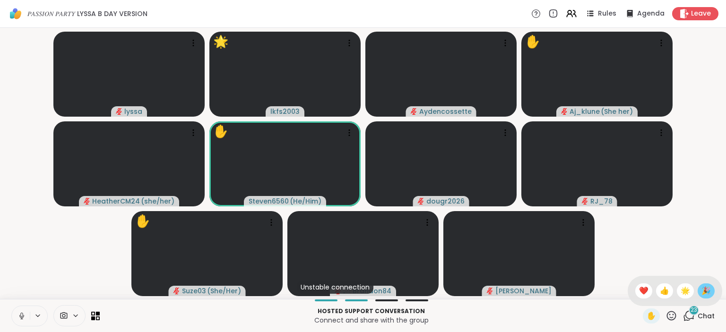
click at [705, 292] on span "🎉" at bounding box center [706, 291] width 9 height 11
click at [708, 294] on video-player-container "lyssa 🎉 lkfs2003 🎉 🎉 🎉 🎉 🎉 🎉 🎉 🎉 🎉 🎉 🎉 🎉 🎉 🎉 🎉 🎉 🎉 🎉 🎉 🎉 🎉 🎉 🎉 🎉 🎉 Aydencossett…" at bounding box center [363, 164] width 715 height 264
click at [671, 320] on icon at bounding box center [672, 316] width 12 height 12
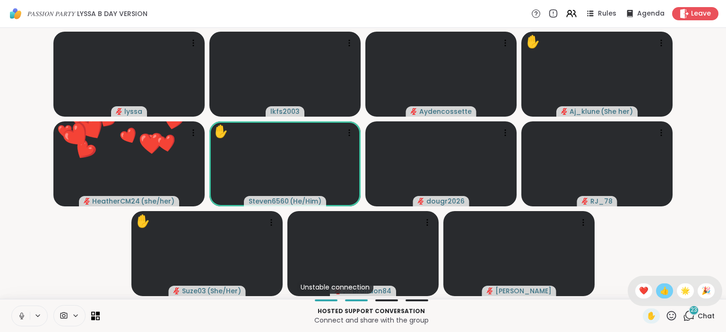
click at [661, 297] on div "👍" at bounding box center [664, 291] width 17 height 15
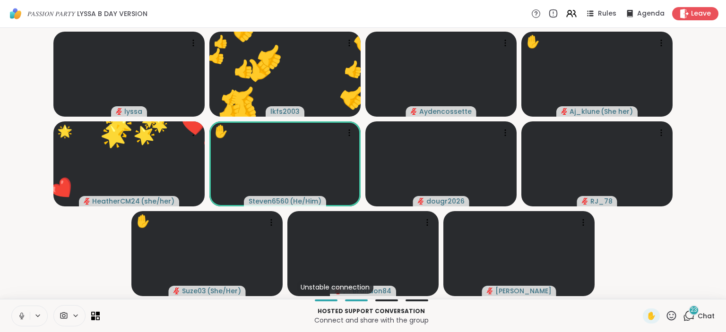
click at [671, 319] on icon at bounding box center [672, 316] width 12 height 12
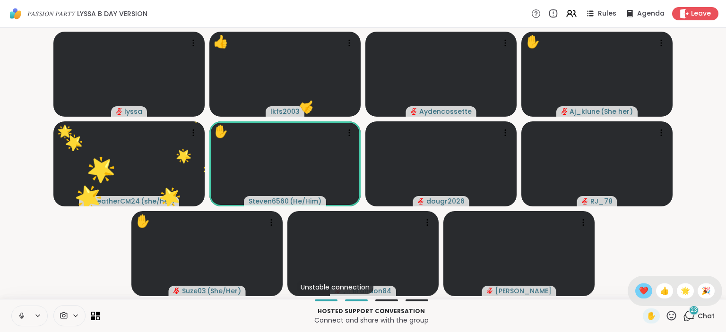
click at [640, 294] on span "❤️" at bounding box center [643, 291] width 9 height 11
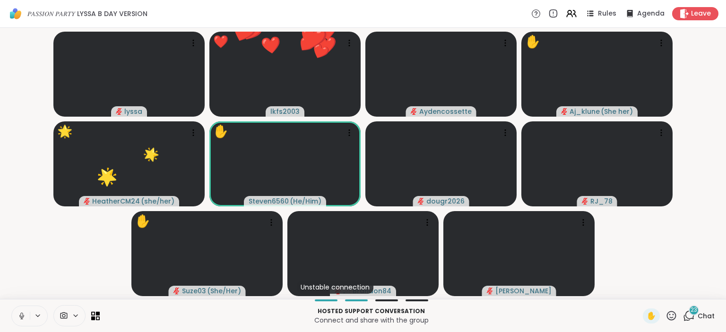
click at [673, 318] on icon at bounding box center [672, 316] width 12 height 12
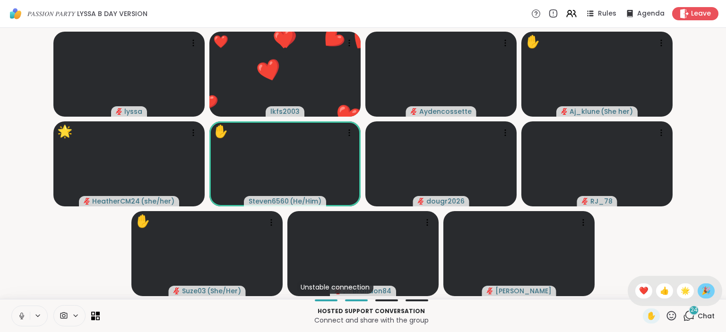
click at [707, 293] on span "🎉" at bounding box center [706, 291] width 9 height 11
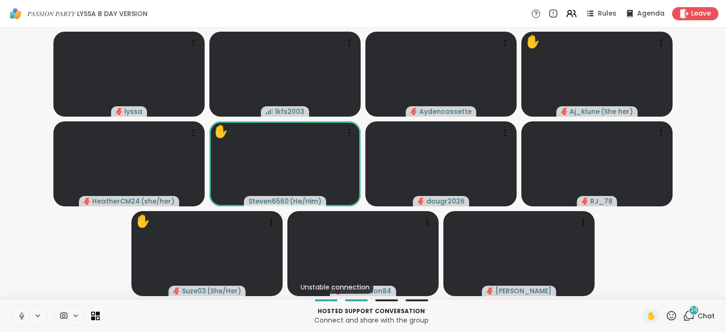
click at [676, 312] on icon at bounding box center [672, 316] width 12 height 12
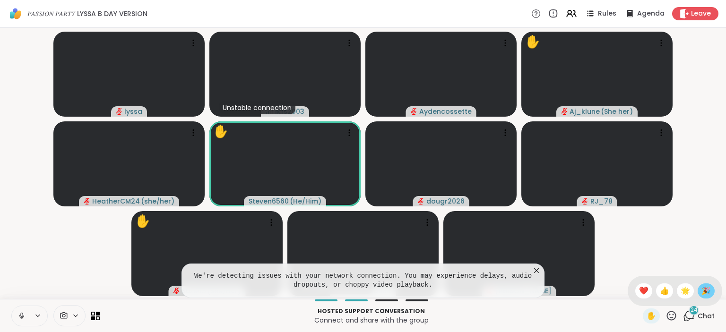
click at [704, 294] on span "🎉" at bounding box center [706, 291] width 9 height 11
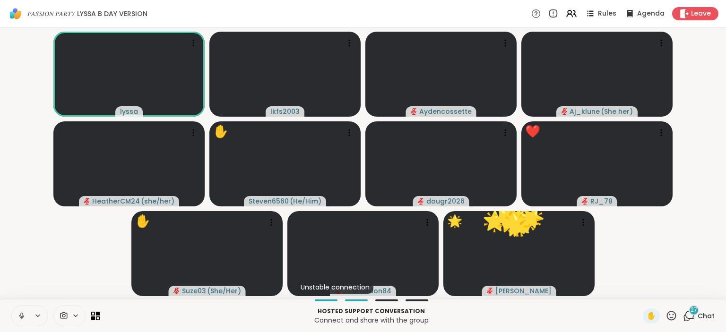
click at [671, 324] on div "Hosted support conversation Connect and share with the group ✋ 27 Chat" at bounding box center [363, 315] width 726 height 33
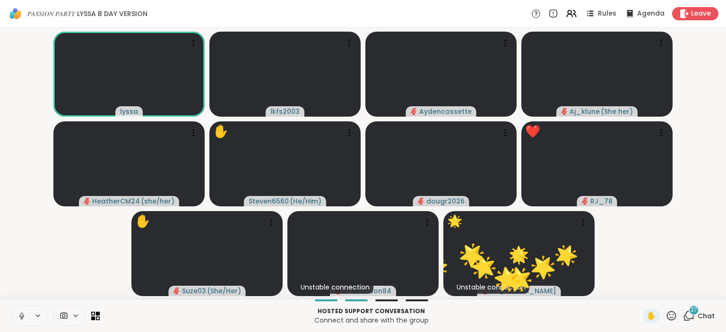
click at [674, 320] on icon at bounding box center [672, 316] width 12 height 12
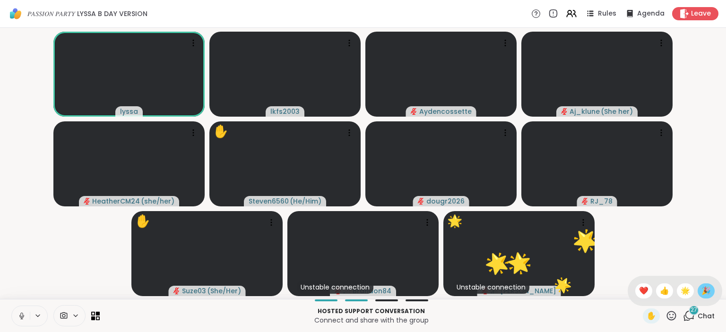
click at [702, 294] on span "🎉" at bounding box center [706, 291] width 9 height 11
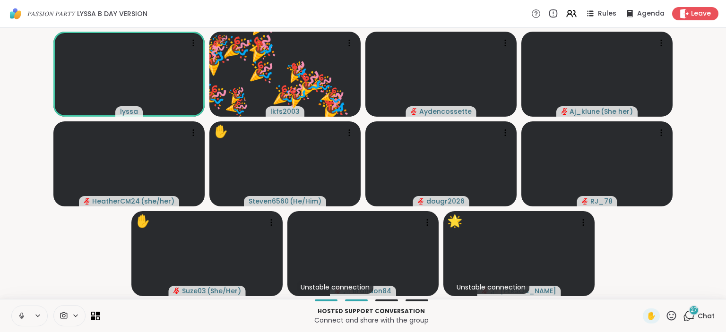
click at [674, 317] on icon at bounding box center [672, 316] width 12 height 12
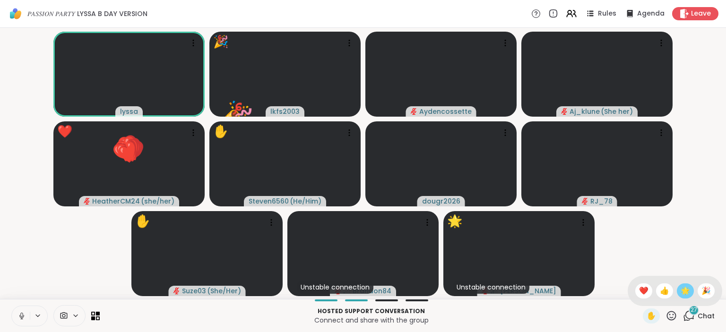
click at [683, 293] on span "🌟" at bounding box center [685, 291] width 9 height 11
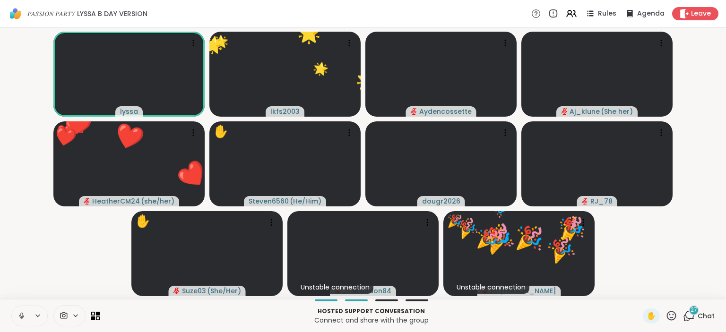
click at [673, 317] on icon at bounding box center [672, 316] width 12 height 12
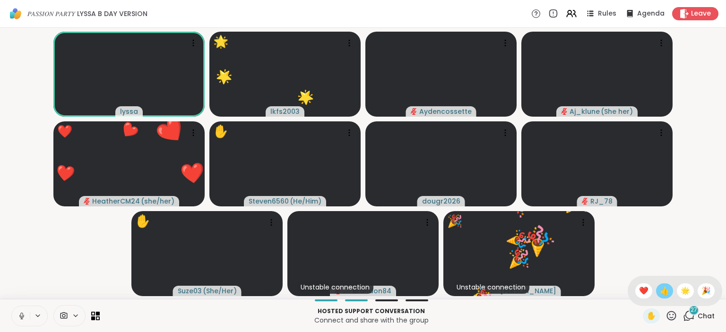
click at [663, 290] on span "👍" at bounding box center [664, 291] width 9 height 11
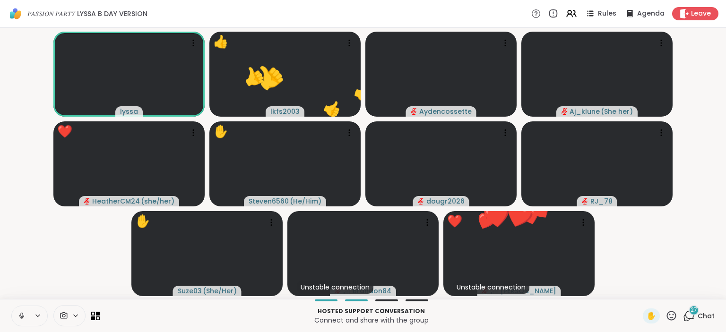
click at [673, 317] on icon at bounding box center [672, 316] width 12 height 12
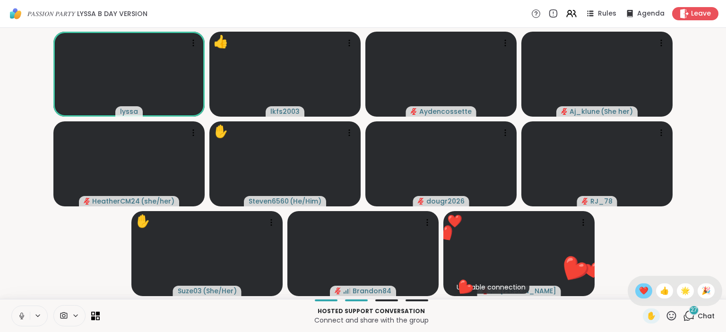
click at [644, 298] on div "❤️" at bounding box center [644, 291] width 17 height 15
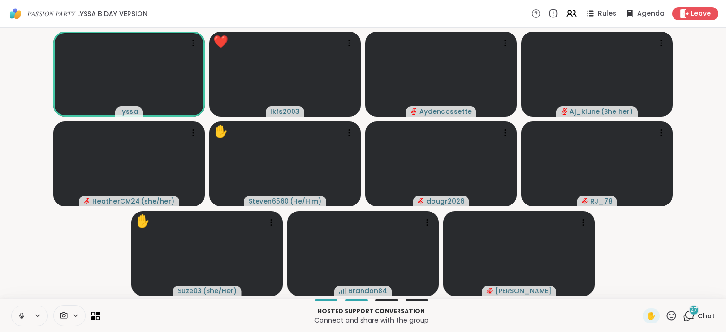
click at [674, 315] on icon at bounding box center [671, 315] width 9 height 9
click at [682, 296] on span "🌟" at bounding box center [685, 291] width 9 height 11
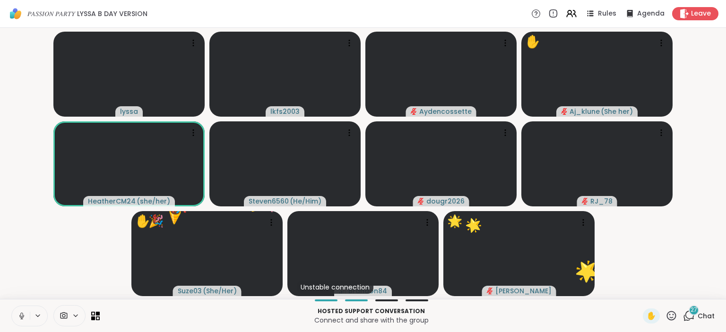
click at [676, 319] on icon at bounding box center [671, 315] width 9 height 9
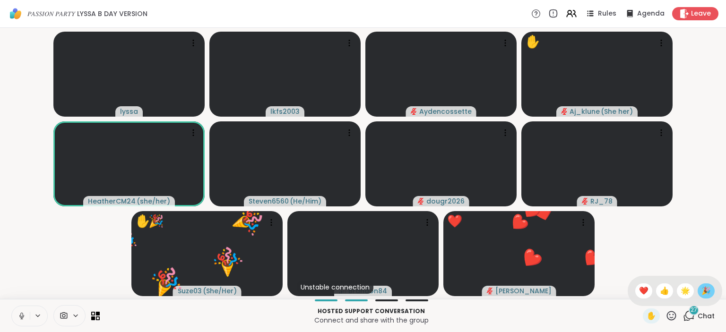
click at [704, 290] on span "🎉" at bounding box center [706, 291] width 9 height 11
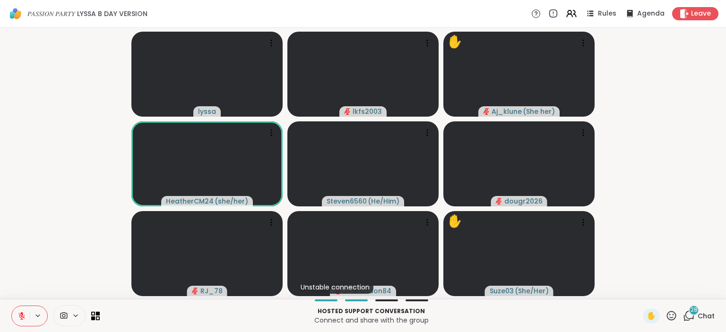
click at [674, 320] on icon at bounding box center [671, 315] width 9 height 9
click at [685, 294] on span "🌟" at bounding box center [685, 291] width 9 height 11
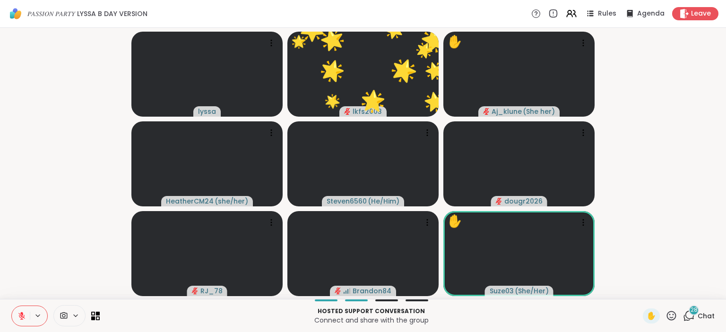
click at [676, 312] on icon at bounding box center [672, 316] width 12 height 12
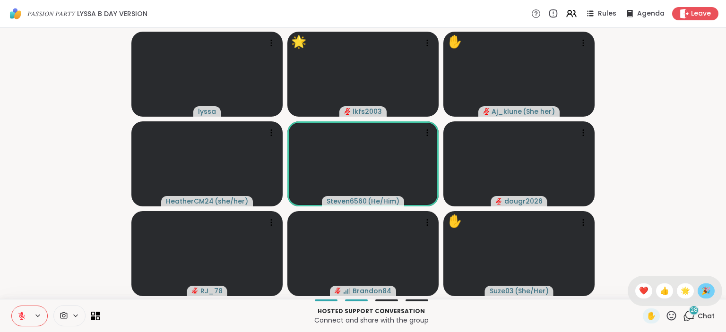
click at [708, 291] on span "🎉" at bounding box center [706, 291] width 9 height 11
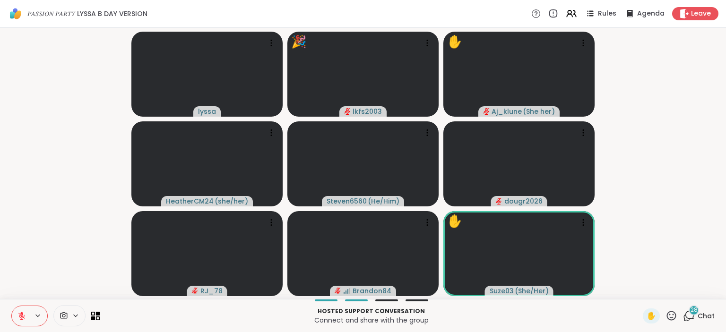
click at [671, 320] on icon at bounding box center [671, 315] width 9 height 9
click at [644, 298] on div "❤️" at bounding box center [644, 291] width 17 height 15
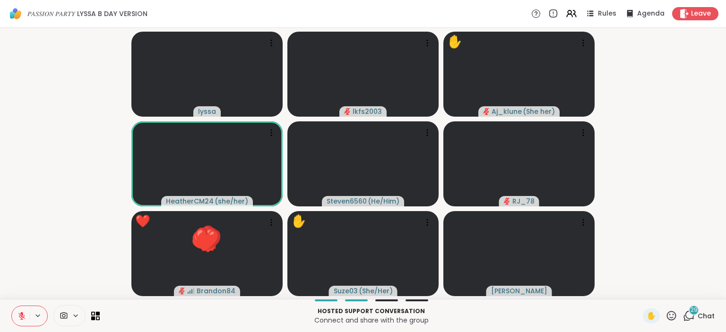
click at [673, 319] on icon at bounding box center [671, 315] width 9 height 9
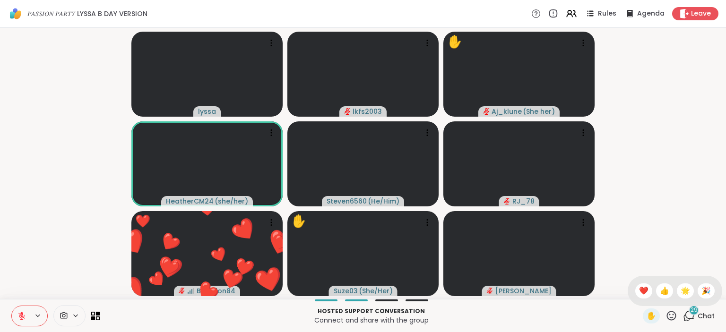
click at [662, 301] on div "✋ ❤️ 👍 🌟 🎉" at bounding box center [675, 291] width 95 height 30
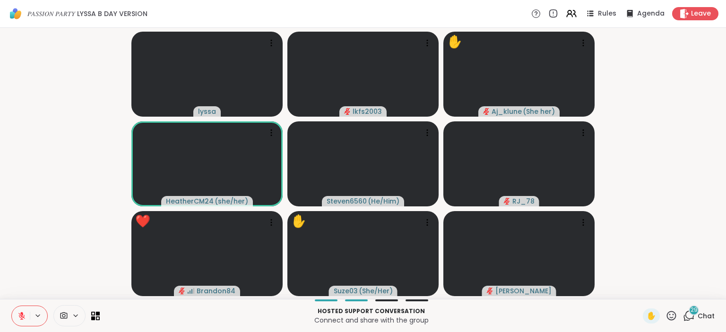
click at [671, 312] on icon at bounding box center [671, 315] width 9 height 9
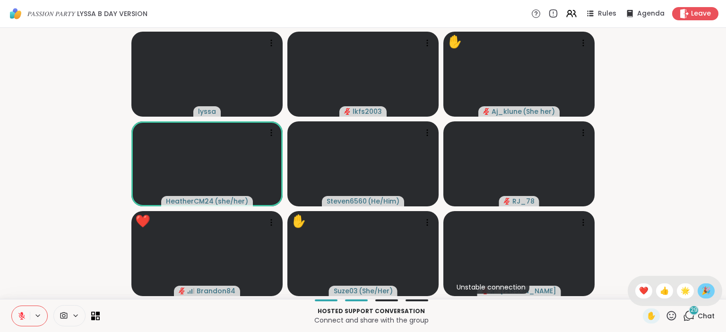
click at [704, 287] on span "🎉" at bounding box center [706, 291] width 9 height 11
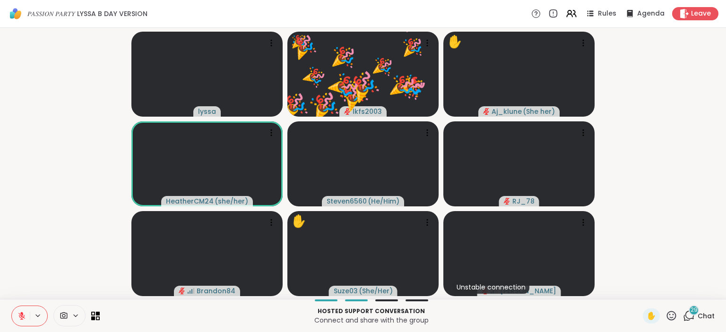
click at [674, 315] on icon at bounding box center [671, 315] width 9 height 9
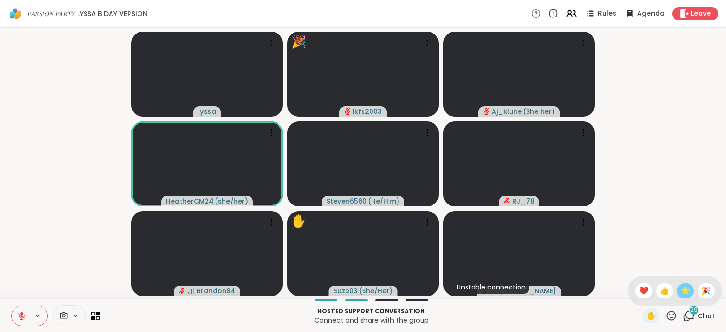
click at [681, 294] on span "🌟" at bounding box center [685, 291] width 9 height 11
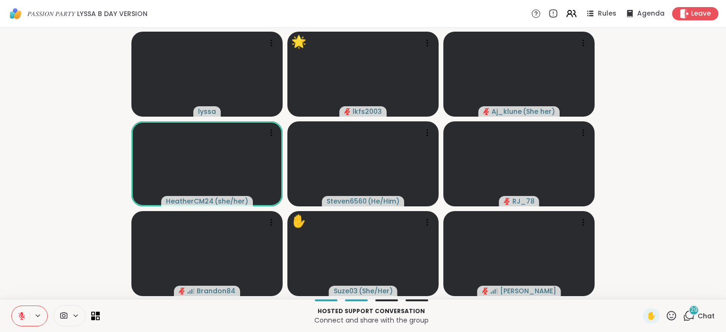
click at [671, 315] on icon at bounding box center [671, 315] width 9 height 9
click at [646, 295] on span "❤️" at bounding box center [643, 291] width 9 height 11
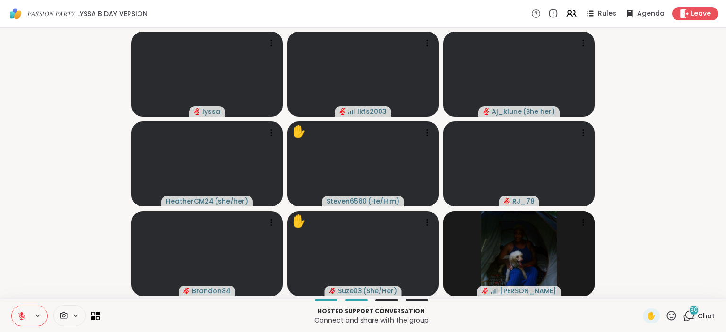
click at [673, 315] on icon at bounding box center [672, 316] width 12 height 12
click at [703, 290] on span "🎉" at bounding box center [706, 291] width 9 height 11
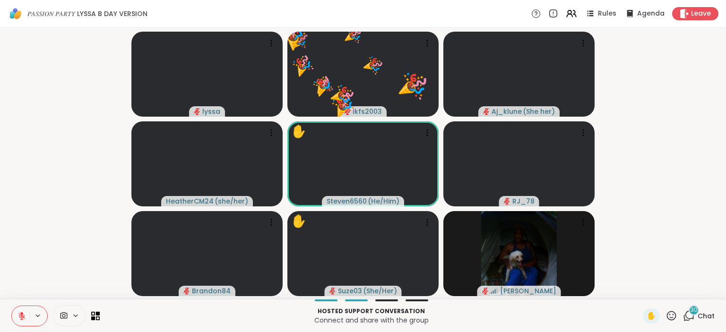
click at [676, 315] on icon at bounding box center [671, 315] width 9 height 9
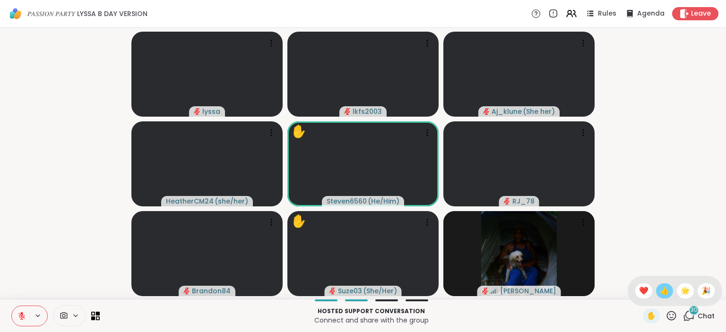
click at [656, 296] on div "👍" at bounding box center [664, 291] width 17 height 15
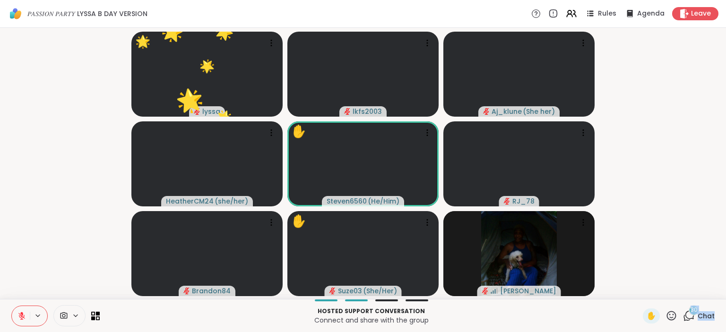
drag, startPoint x: 656, startPoint y: 296, endPoint x: 726, endPoint y: 353, distance: 90.3
click at [726, 299] on div "🌟 lyssa ❤️ ❤️ ❤️ ❤️ ❤️ 🌟 🌟 🌟 🌟 🌟 🌟 🌟 🌟 🌟 🌟 🌟 🌟 🌟 🌟 🌟 🌟 🌟 🌟 🌟 🌟 🌟 lkfs2003 Aj_kl…" at bounding box center [363, 163] width 726 height 271
click at [673, 317] on icon at bounding box center [672, 316] width 12 height 12
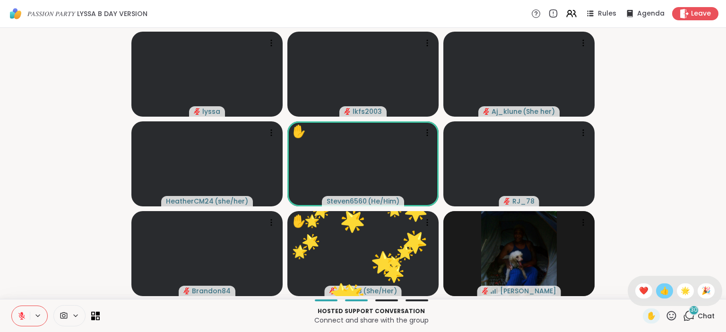
click at [661, 295] on span "👍" at bounding box center [664, 291] width 9 height 11
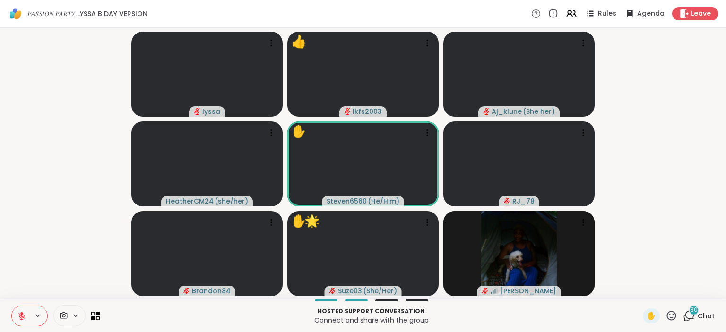
click at [672, 316] on icon at bounding box center [672, 316] width 12 height 12
click at [708, 295] on span "🎉" at bounding box center [706, 291] width 9 height 11
click at [673, 312] on icon at bounding box center [671, 315] width 9 height 9
click at [665, 292] on span "👍" at bounding box center [664, 291] width 9 height 11
click at [652, 317] on span "✋" at bounding box center [651, 316] width 9 height 11
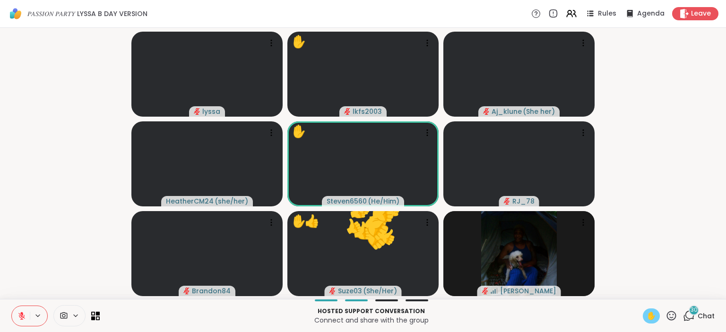
click at [652, 317] on span "✋" at bounding box center [651, 316] width 9 height 11
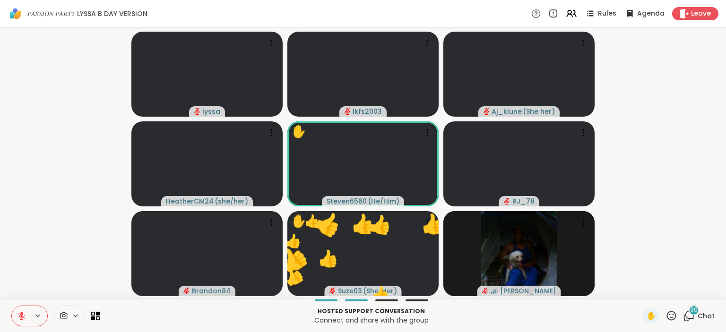
click at [673, 316] on icon at bounding box center [672, 316] width 12 height 12
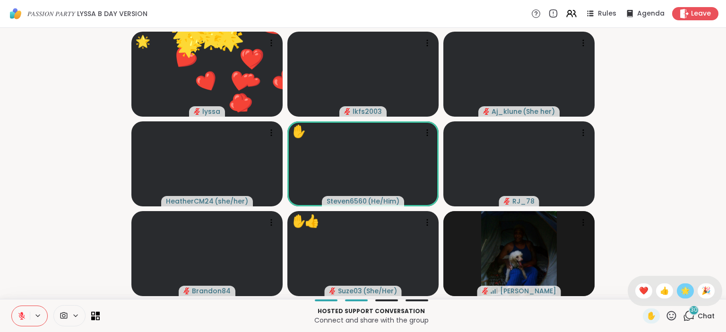
click at [684, 297] on span "🌟" at bounding box center [685, 291] width 9 height 11
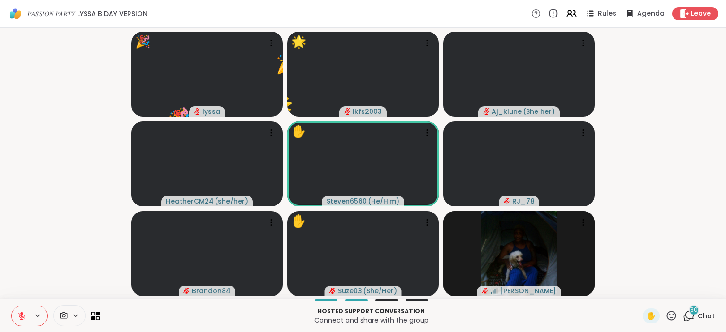
click at [687, 298] on div "🎉 lyssa ❤️ ❤️ 🌟 🌟 🌟 🌟 🌟 🌟 🌟 🌟 🌟 🌟 🌟 🌟 🌟 🌟 🌟 🌟 🌟 🌟 🌟 🌟 🌟 🌟 🌟 🌟 🌟 🌟 🌟 🌟 🌟 🌟 🎉 🎉 🎉…" at bounding box center [363, 163] width 726 height 271
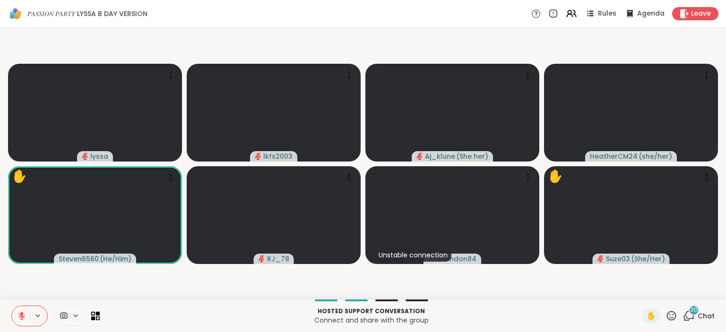
click at [673, 311] on icon at bounding box center [672, 316] width 12 height 12
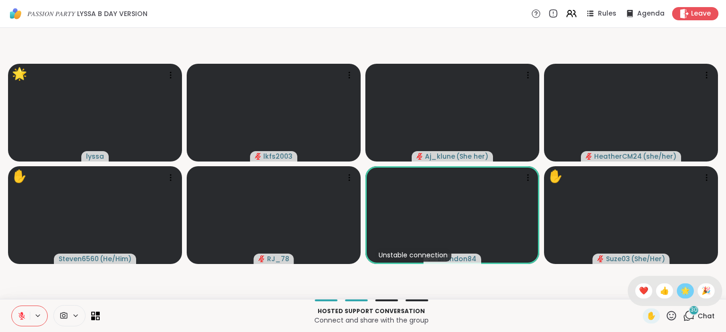
click at [679, 291] on div "🌟" at bounding box center [685, 291] width 17 height 15
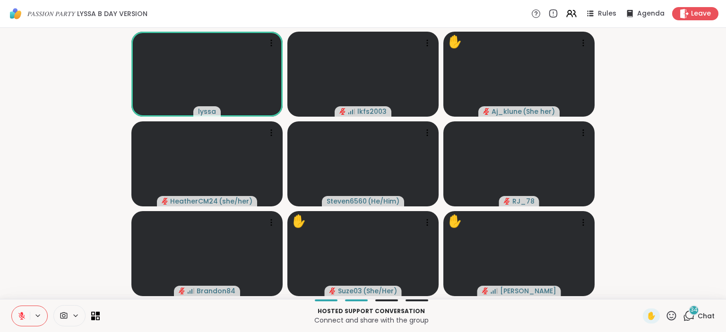
click at [26, 313] on icon at bounding box center [21, 316] width 9 height 9
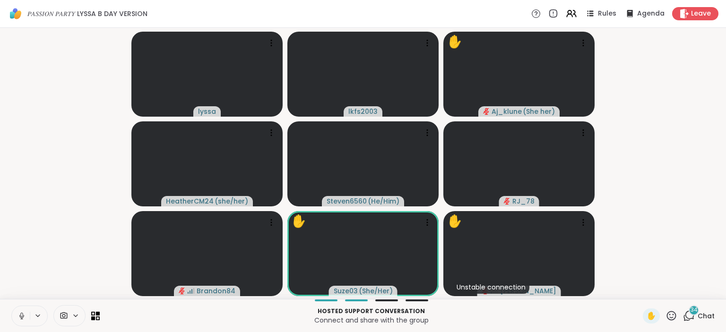
click at [726, 265] on div "lyssa lkfs2003 ✋ Aj_klune ( She her ) HeatherCM24 ( she/her ) Steven6560 ( He/H…" at bounding box center [363, 163] width 726 height 271
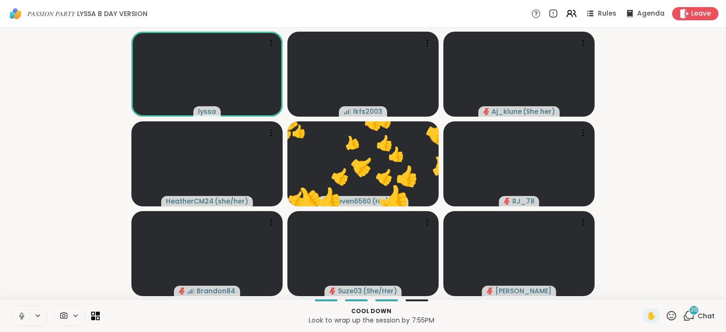
click at [673, 313] on icon at bounding box center [672, 316] width 12 height 12
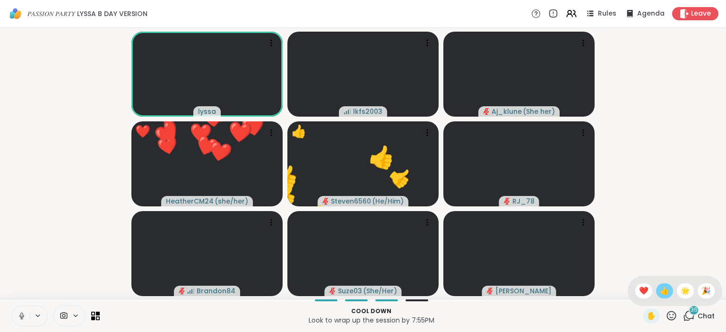
click at [671, 289] on div "👍" at bounding box center [664, 291] width 17 height 15
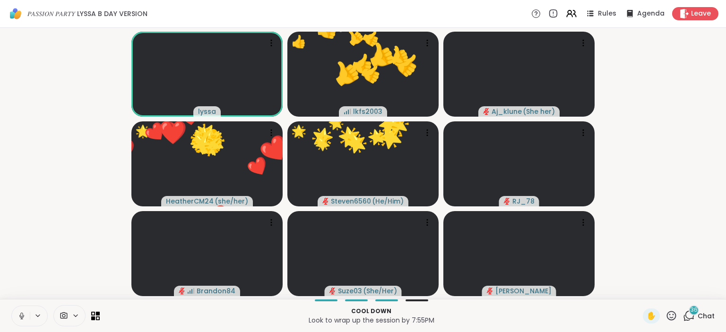
click at [676, 311] on icon at bounding box center [672, 316] width 12 height 12
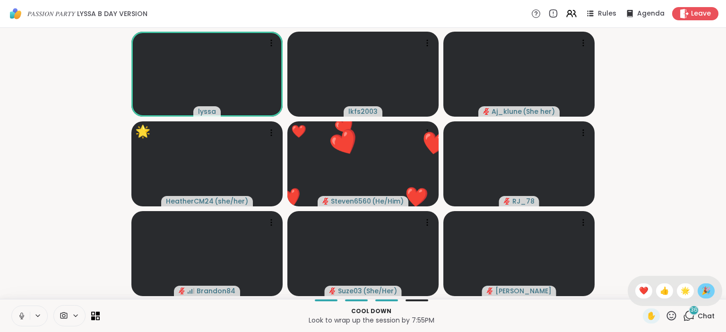
click at [706, 288] on span "🎉" at bounding box center [706, 291] width 9 height 11
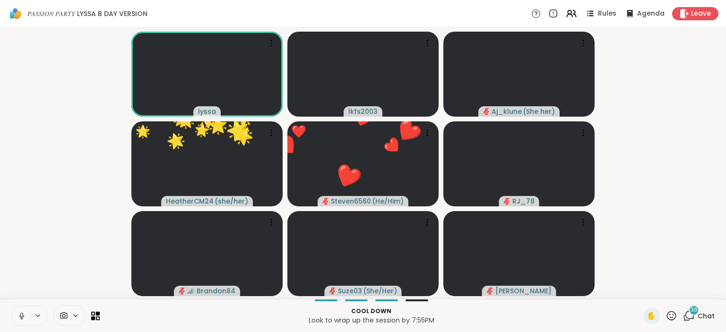
click at [676, 319] on icon at bounding box center [672, 316] width 12 height 12
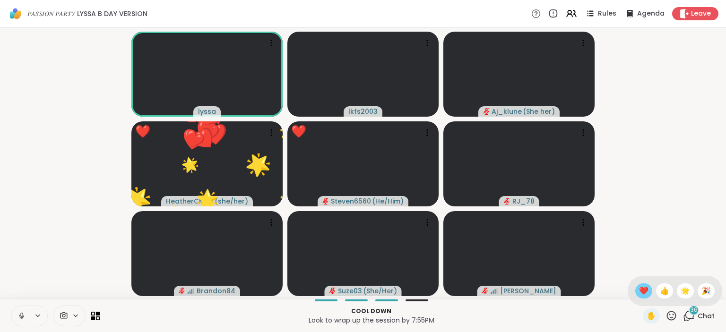
click at [642, 294] on span "❤️" at bounding box center [643, 291] width 9 height 11
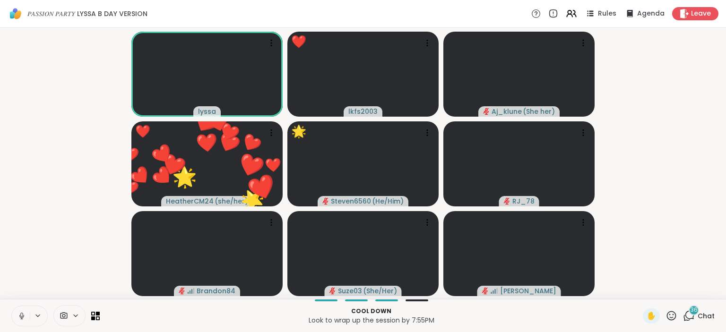
click at [673, 315] on icon at bounding box center [672, 316] width 12 height 12
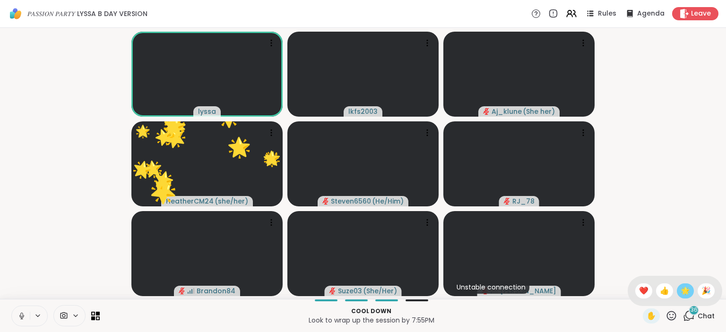
click at [683, 294] on span "🌟" at bounding box center [685, 291] width 9 height 11
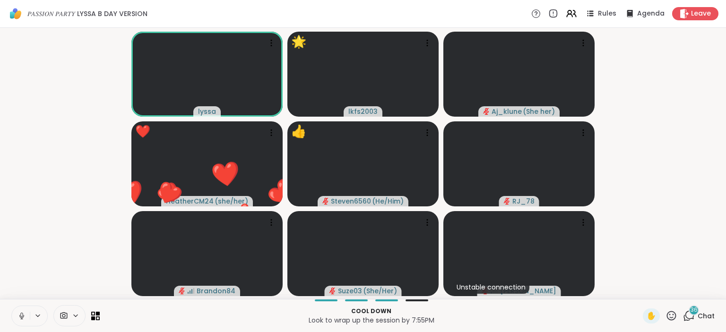
click at [675, 313] on icon at bounding box center [672, 316] width 12 height 12
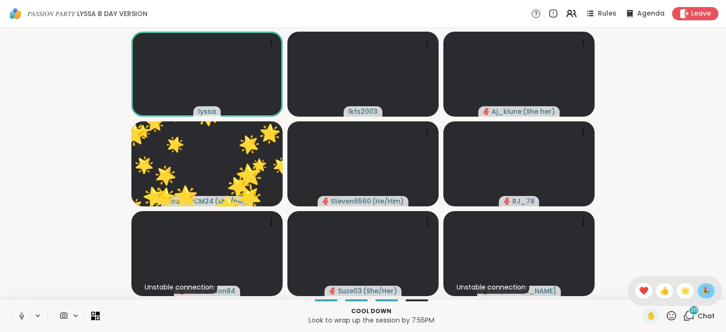
click at [703, 294] on span "🎉" at bounding box center [706, 291] width 9 height 11
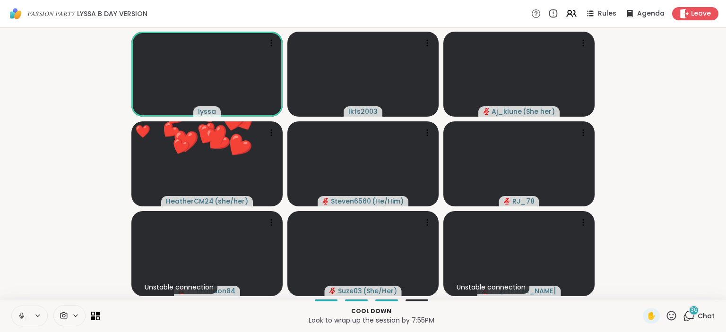
click at [679, 322] on div "✋ 36 Chat" at bounding box center [679, 316] width 72 height 15
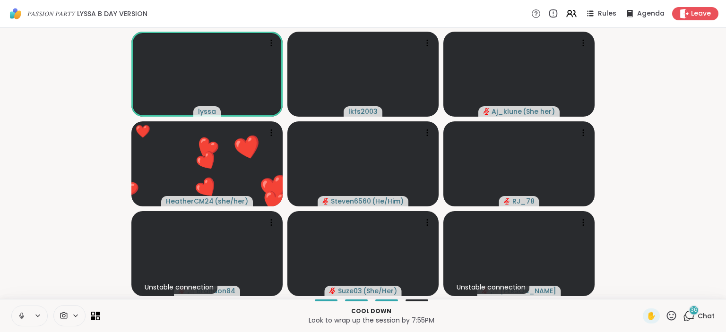
click at [673, 318] on icon at bounding box center [671, 315] width 9 height 9
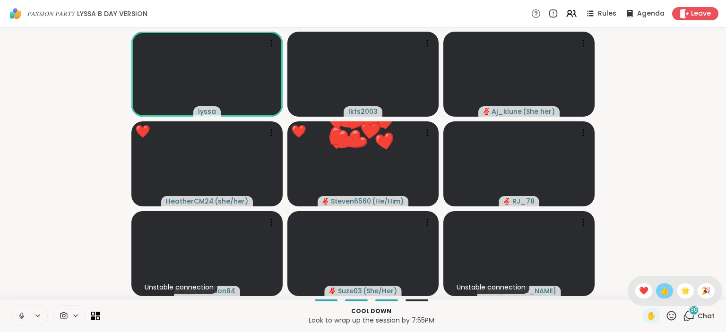
click at [662, 294] on span "👍" at bounding box center [664, 291] width 9 height 11
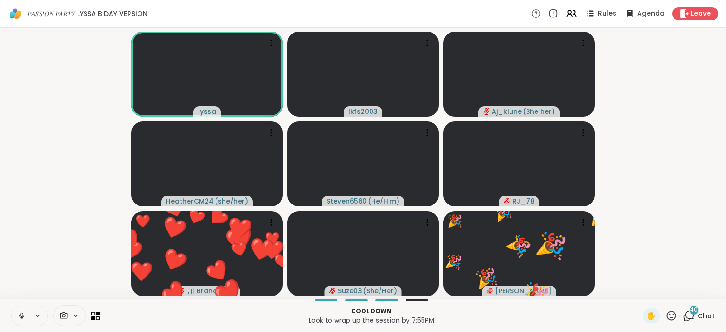
click at [675, 318] on icon at bounding box center [672, 316] width 12 height 12
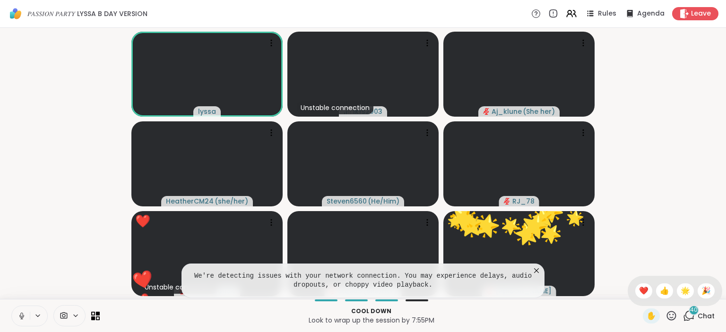
click at [693, 289] on div "✋ ❤️ 👍 🌟 🎉" at bounding box center [675, 291] width 95 height 30
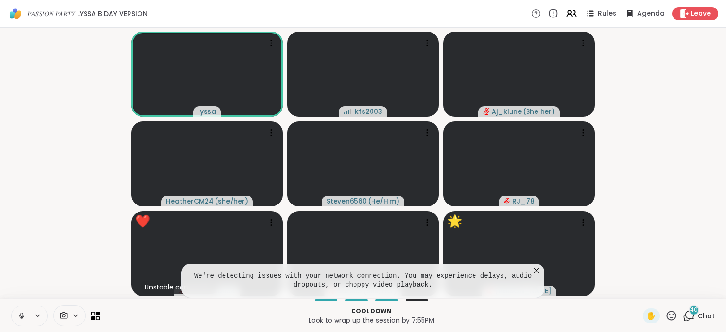
click at [672, 315] on icon at bounding box center [671, 315] width 9 height 9
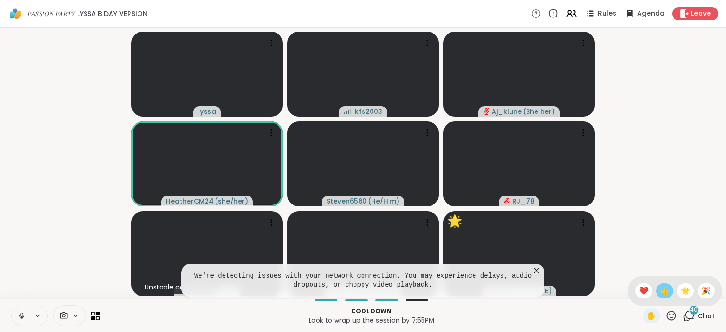
click at [668, 292] on span "👍" at bounding box center [664, 291] width 9 height 11
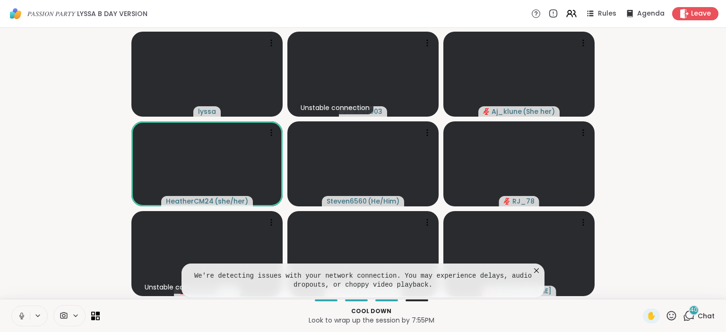
click at [535, 273] on icon at bounding box center [536, 271] width 5 height 5
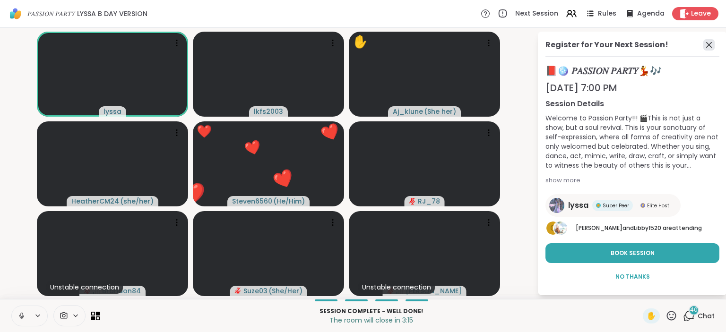
click at [709, 46] on icon at bounding box center [710, 45] width 6 height 6
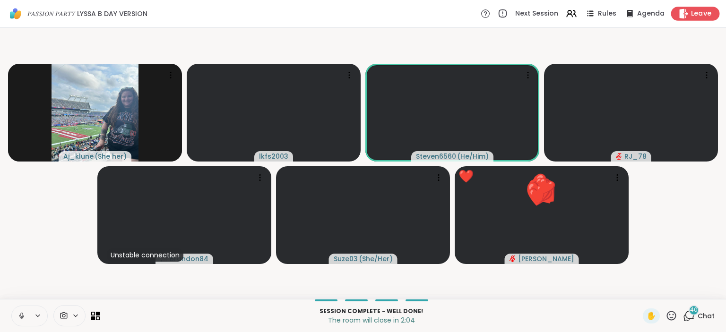
click at [696, 10] on span "Leave" at bounding box center [701, 14] width 21 height 10
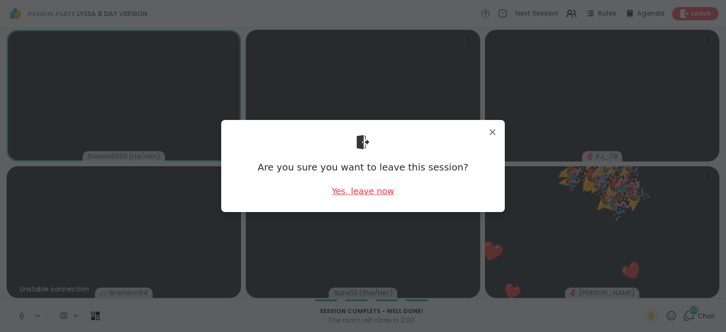
click at [377, 195] on div "Yes, leave now" at bounding box center [363, 191] width 62 height 12
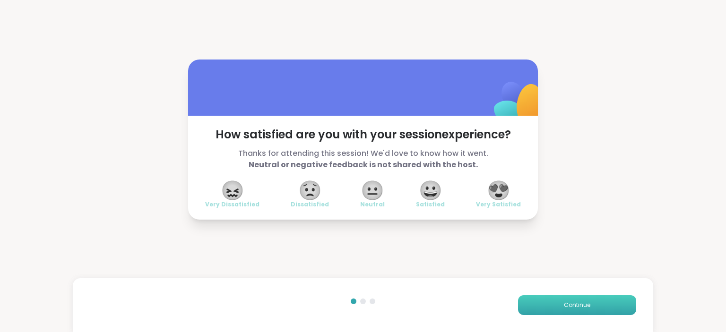
click at [582, 309] on span "Continue" at bounding box center [577, 305] width 26 height 9
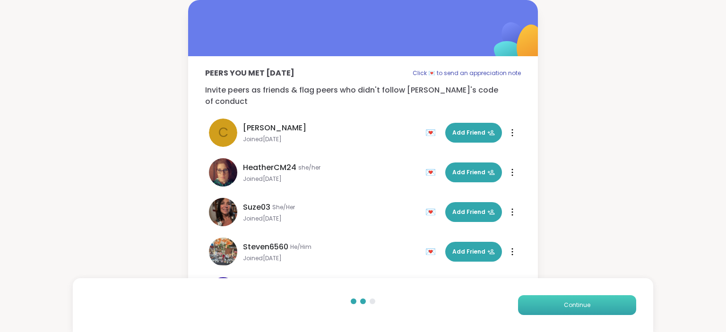
click at [582, 309] on span "Continue" at bounding box center [577, 305] width 26 height 9
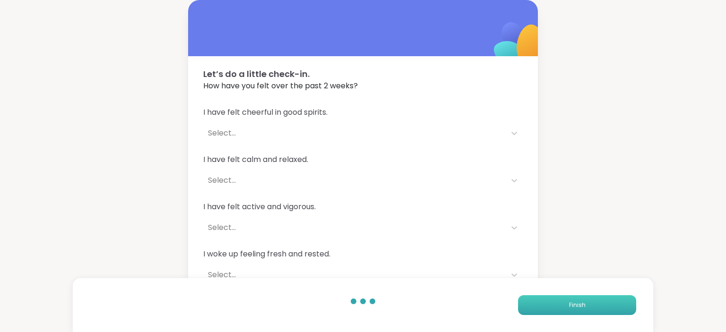
click at [582, 309] on span "Finish" at bounding box center [577, 305] width 17 height 9
